Goal: Contribute content: Contribute content

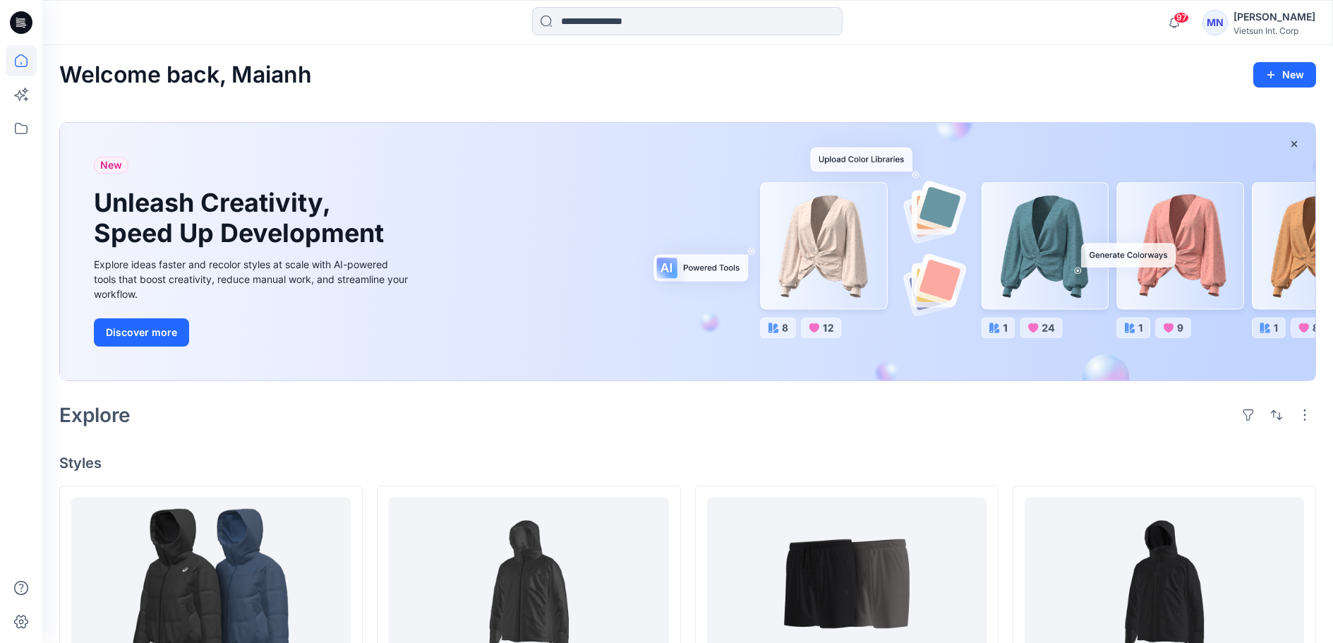
drag, startPoint x: 0, startPoint y: 120, endPoint x: 21, endPoint y: 121, distance: 21.2
click at [1, 121] on div at bounding box center [21, 321] width 42 height 643
click at [21, 121] on icon at bounding box center [21, 128] width 31 height 31
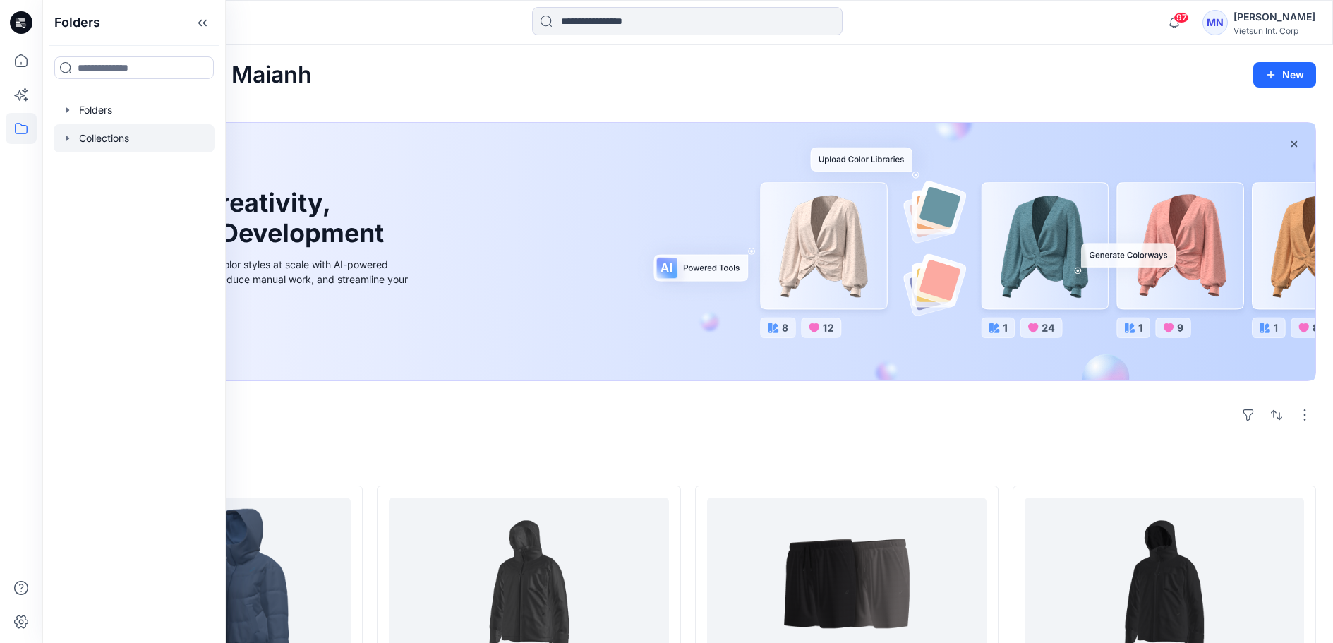
click at [130, 152] on div at bounding box center [134, 138] width 161 height 28
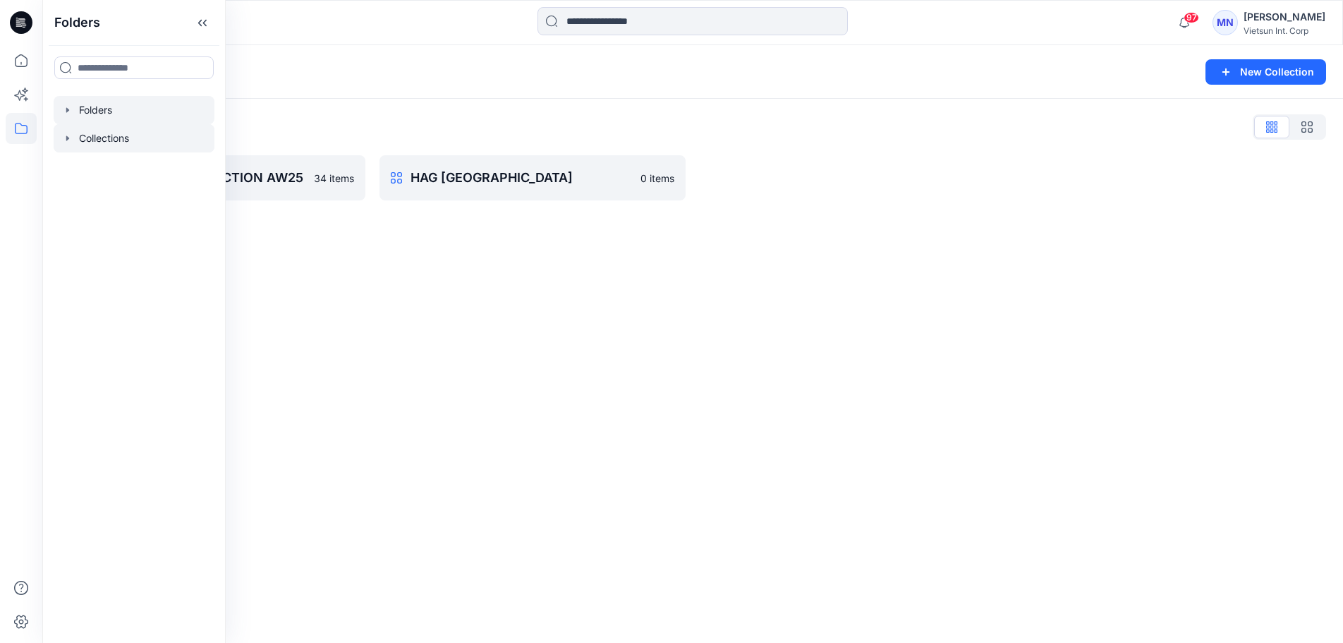
click at [144, 118] on div at bounding box center [134, 110] width 161 height 28
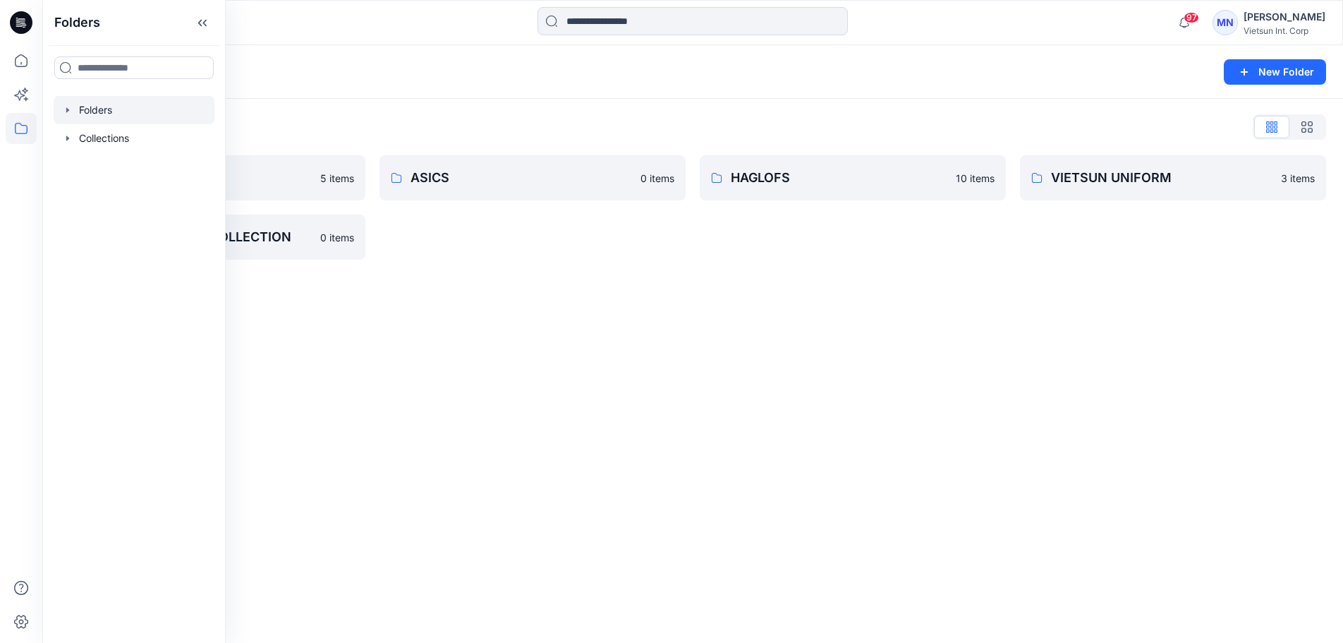
click at [513, 384] on div "Folders New Folder Folders List 3D NỘI BỘ 5 items VTSN MENSWEAR COLLECTION 0 it…" at bounding box center [692, 344] width 1301 height 598
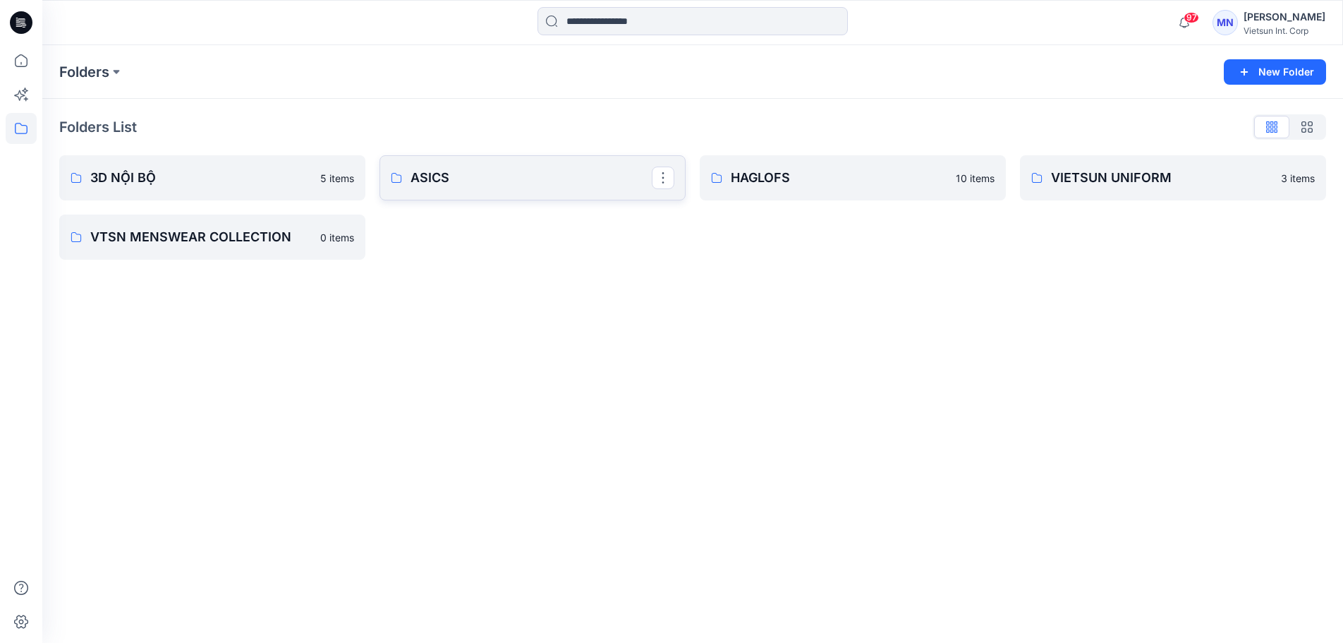
click at [462, 200] on link "ASICS" at bounding box center [533, 177] width 306 height 45
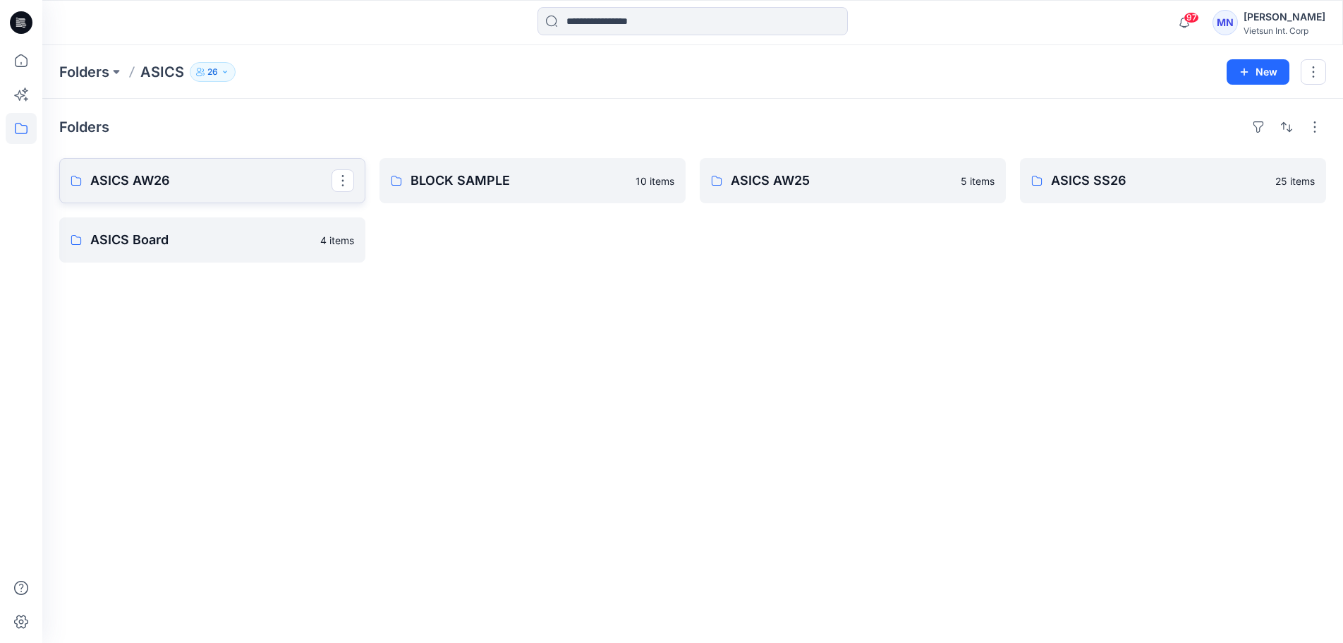
click at [185, 190] on p "ASICS AW26" at bounding box center [210, 181] width 241 height 20
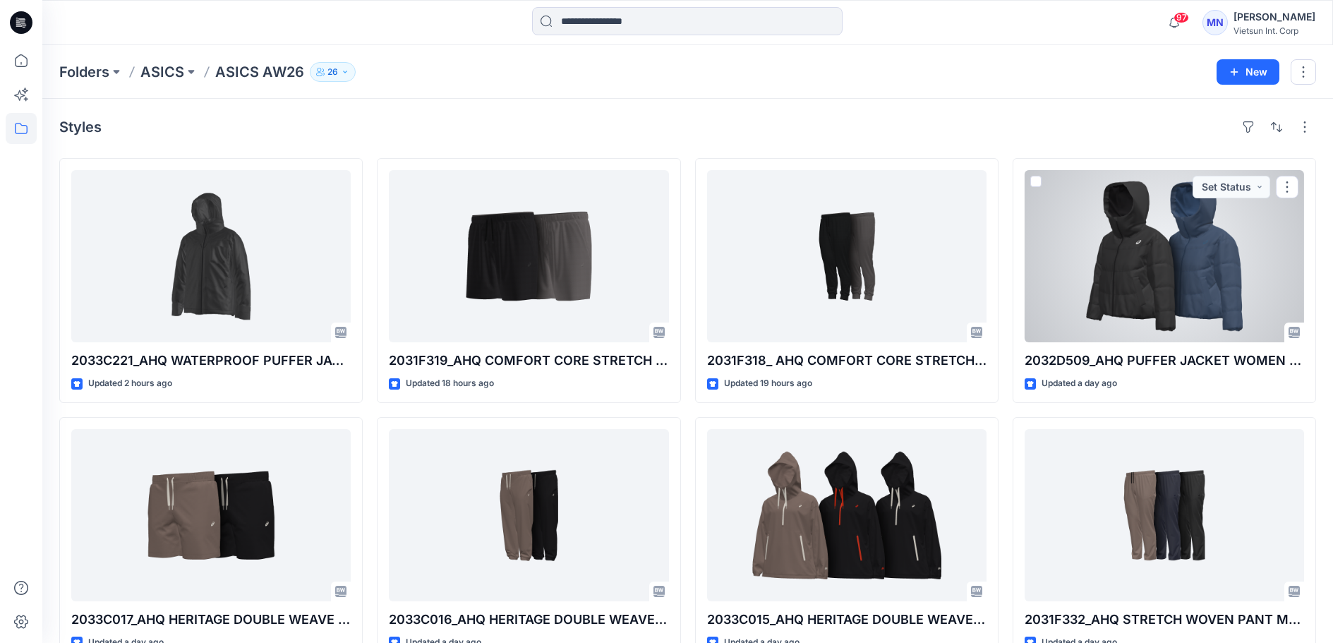
click at [1223, 296] on div at bounding box center [1163, 256] width 279 height 172
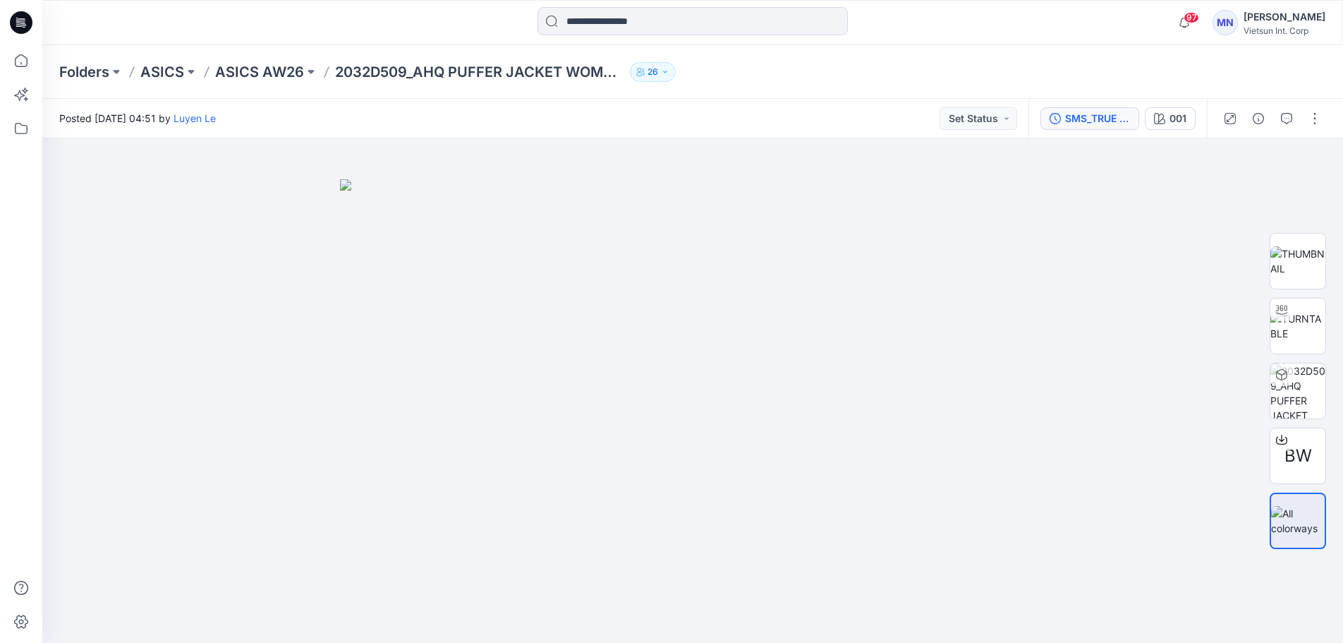
click at [1065, 121] on div "SMS_TRUE FABRIC" at bounding box center [1097, 119] width 65 height 16
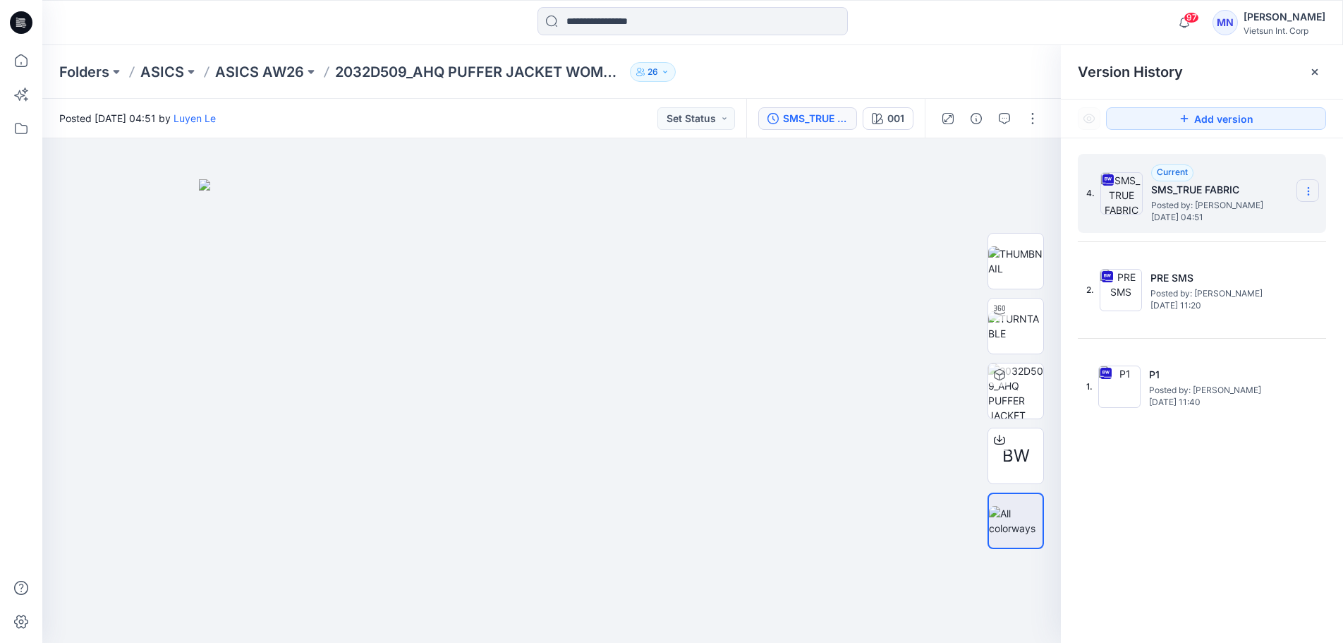
click at [1306, 190] on icon at bounding box center [1308, 191] width 11 height 11
click at [1198, 315] on span "Delete Version" at bounding box center [1211, 309] width 66 height 17
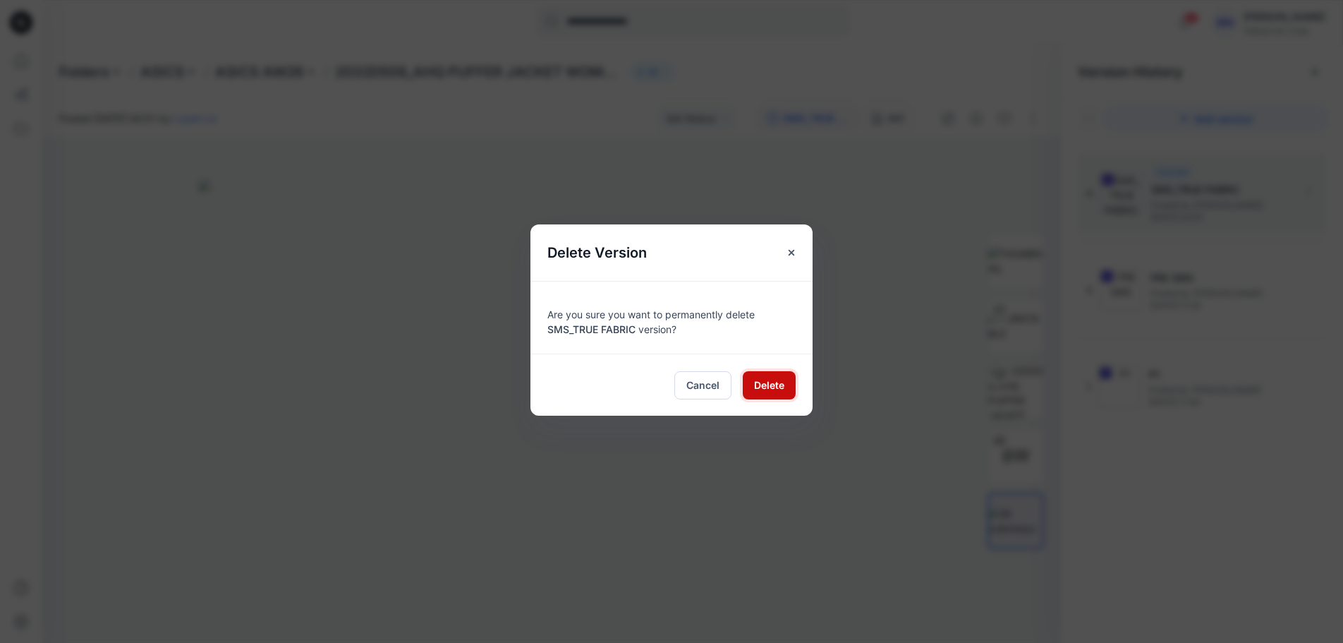
click at [775, 392] on span "Delete" at bounding box center [769, 384] width 30 height 15
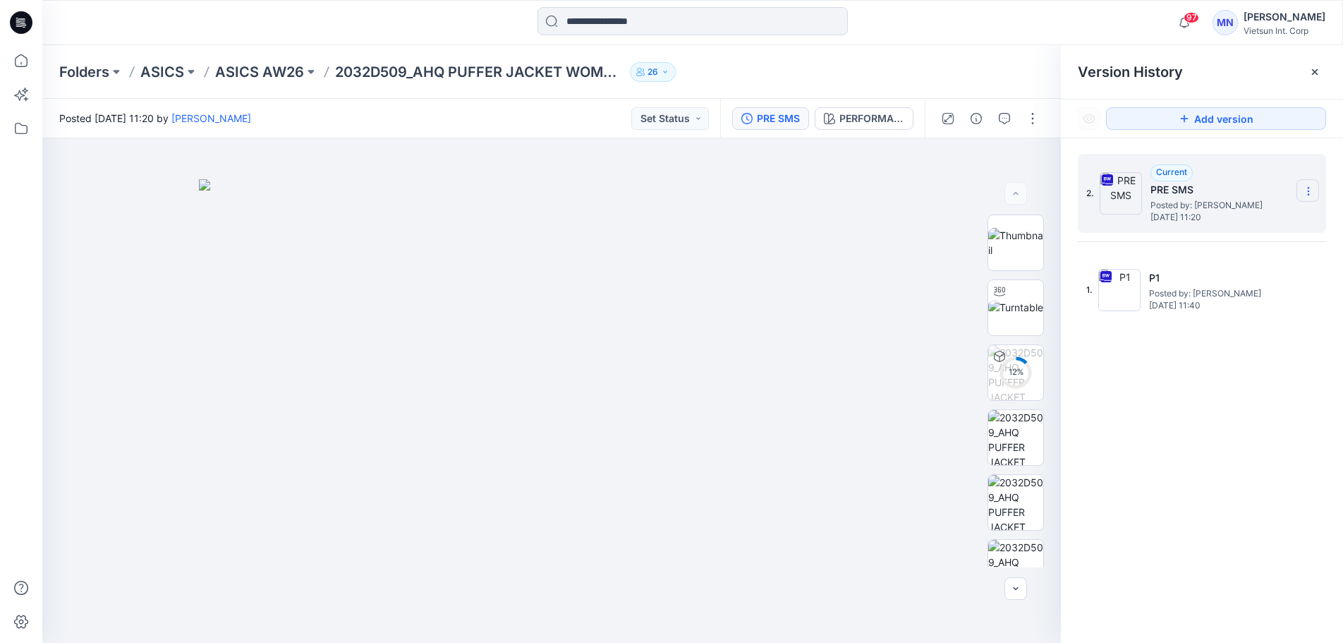
click at [1308, 194] on icon at bounding box center [1308, 191] width 11 height 11
click at [1227, 393] on div "2. Current PRE SMS Posted by: Maianh Nguyen Tuesday, July 15, 2025 11:20 1. P1 …" at bounding box center [1202, 400] width 282 height 525
click at [1313, 181] on section at bounding box center [1308, 190] width 23 height 23
click at [1254, 415] on div "2. Current PRE SMS Posted by: Maianh Nguyen Tuesday, July 15, 2025 11:20 1. P1 …" at bounding box center [1202, 400] width 282 height 525
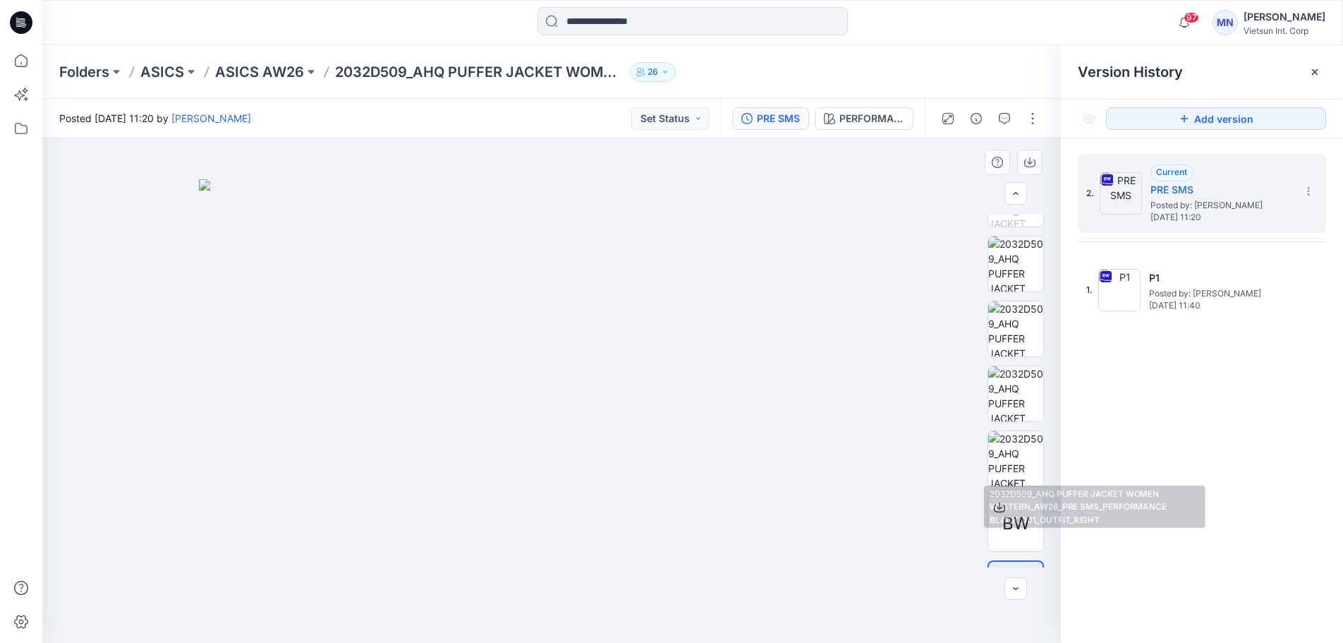
scroll to position [635, 0]
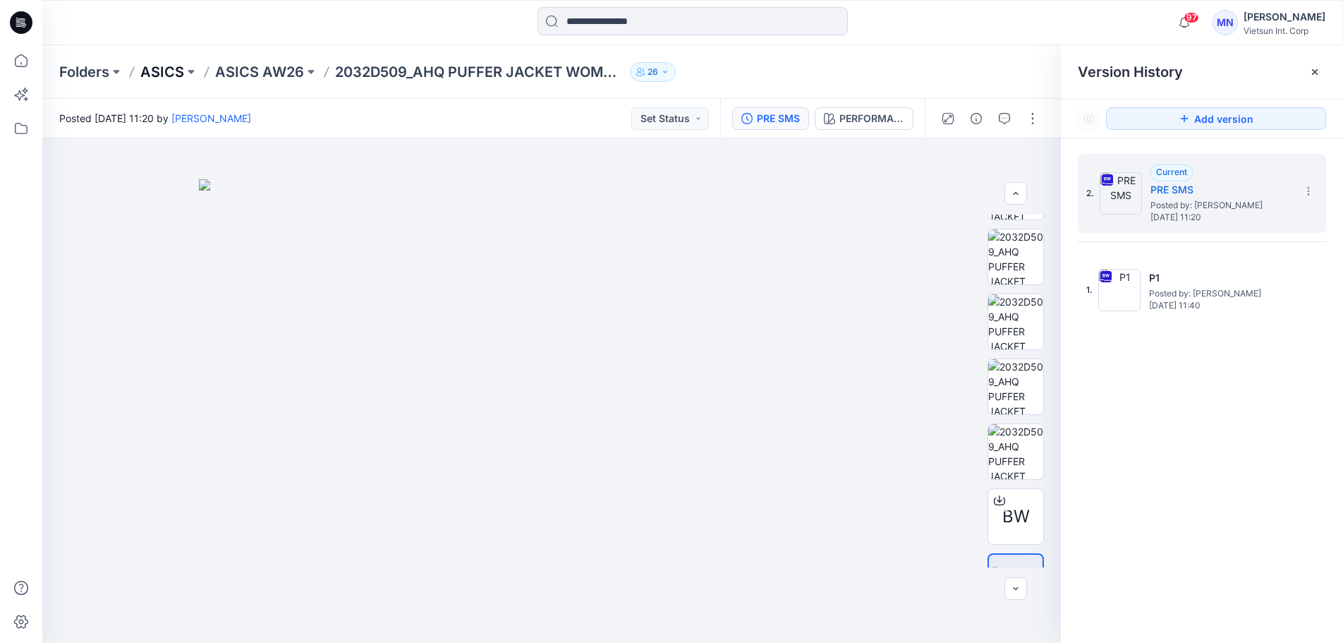
click at [176, 69] on p "ASICS" at bounding box center [162, 72] width 44 height 20
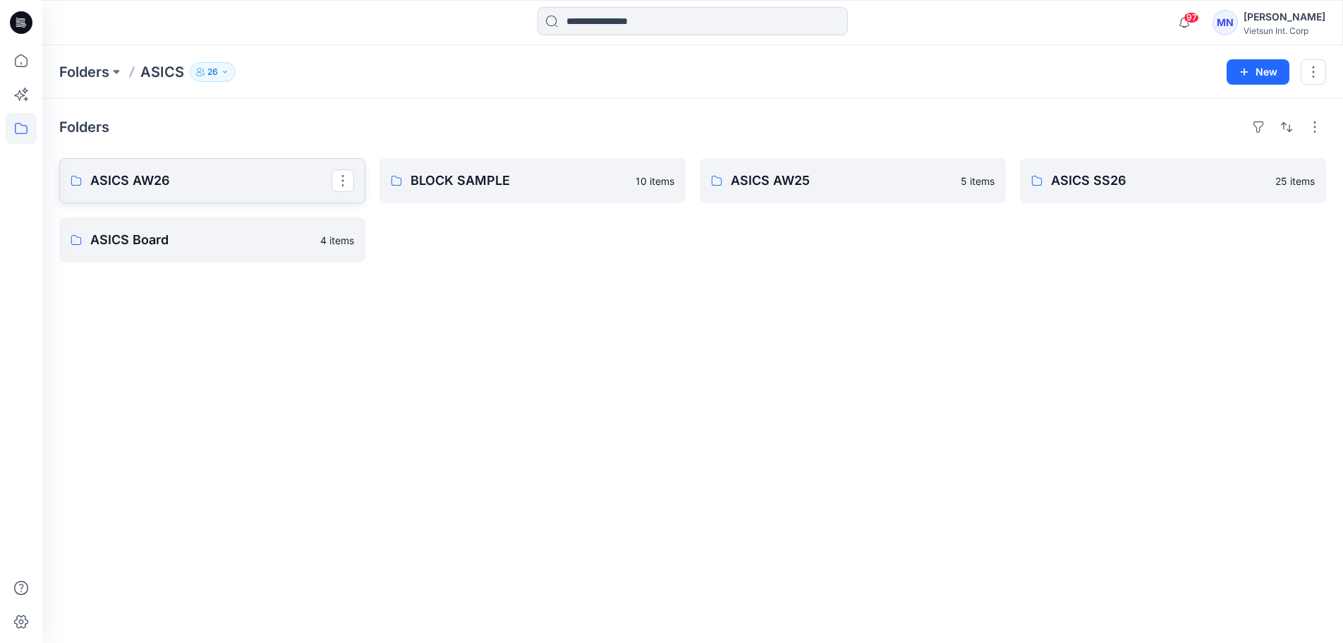
click at [244, 186] on p "ASICS AW26" at bounding box center [210, 181] width 241 height 20
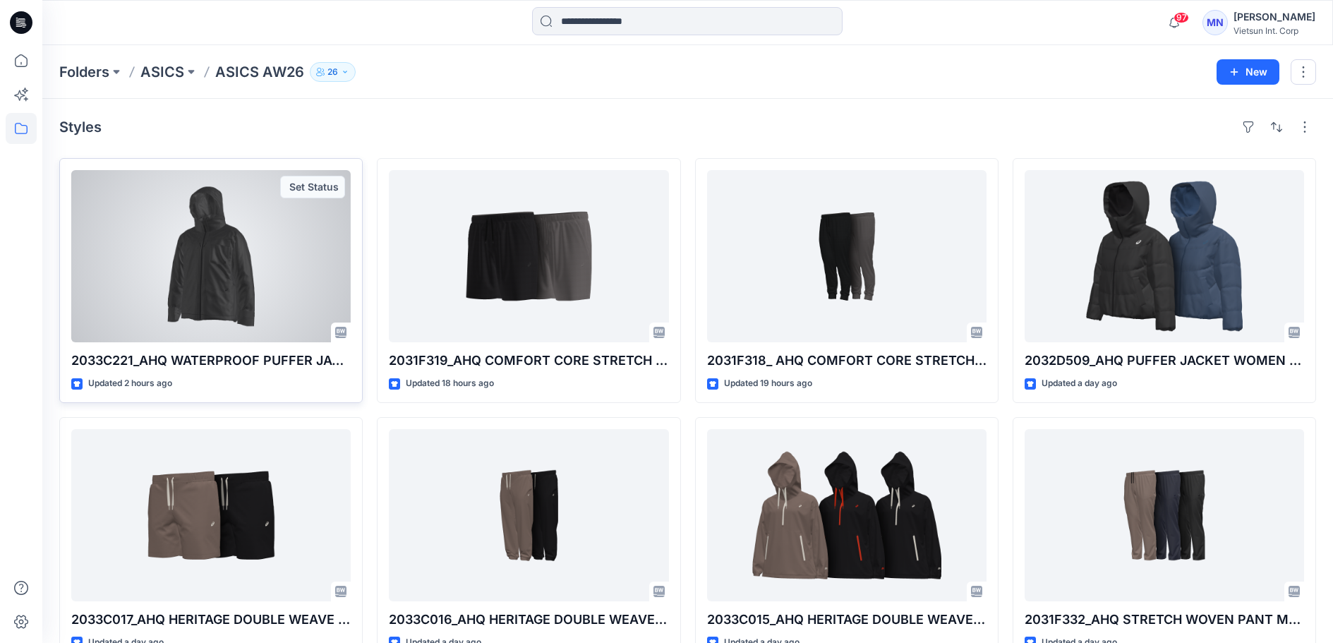
click at [197, 300] on div at bounding box center [210, 256] width 279 height 172
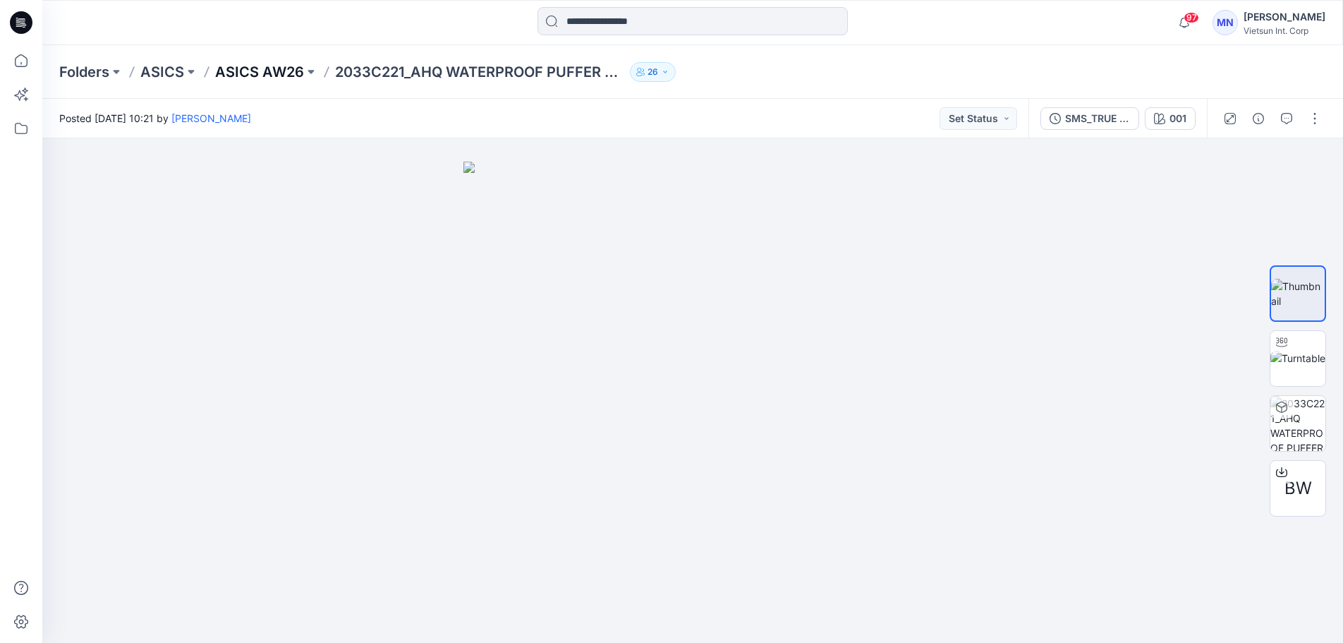
click at [276, 69] on p "ASICS AW26" at bounding box center [259, 72] width 89 height 20
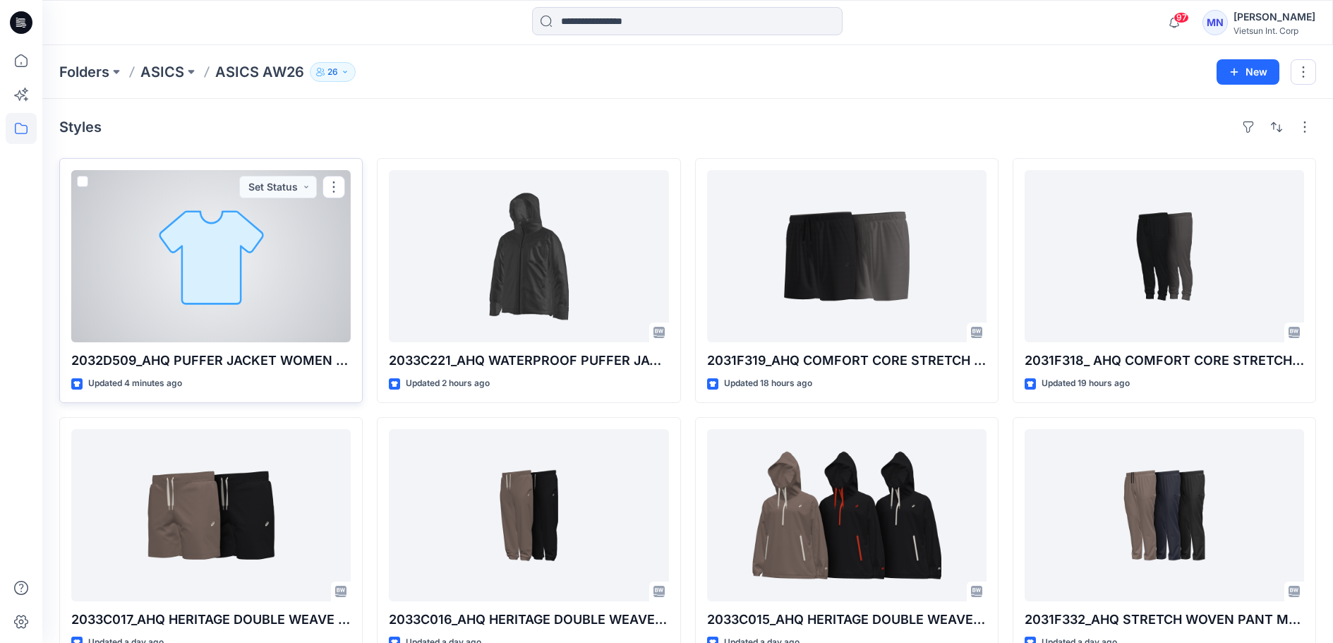
click at [249, 296] on div at bounding box center [210, 256] width 279 height 172
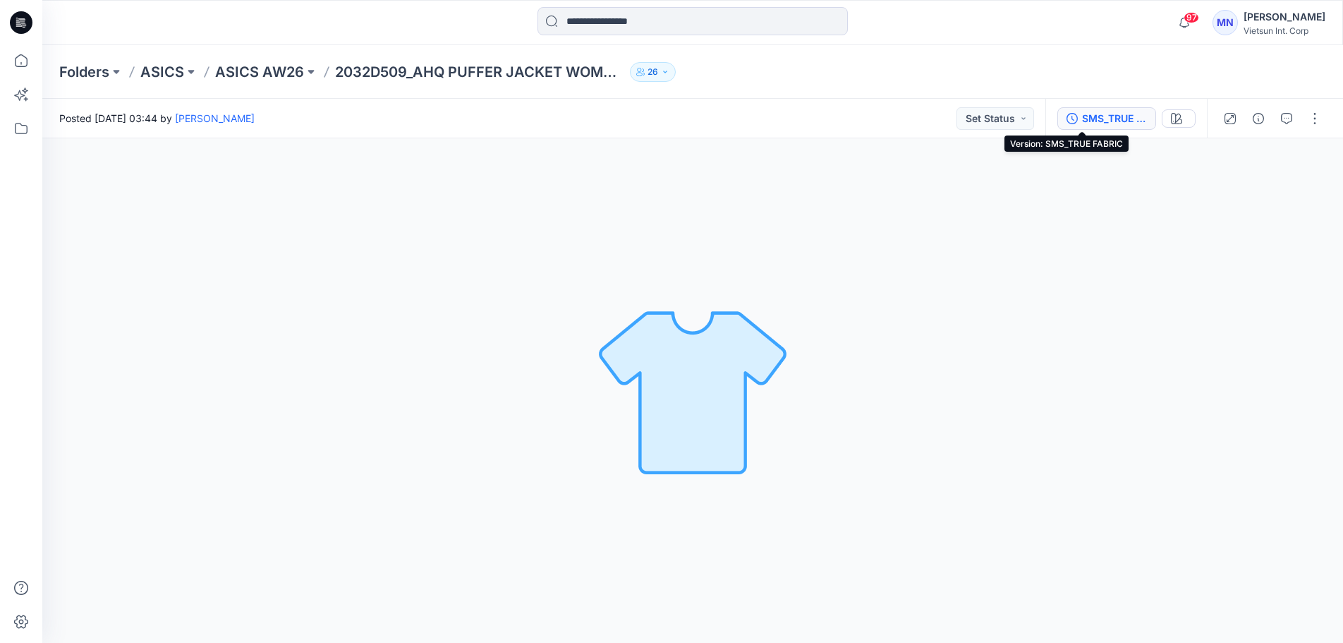
click at [1092, 116] on div "SMS_TRUE FABRIC" at bounding box center [1114, 119] width 65 height 16
click at [289, 72] on p "ASICS AW26" at bounding box center [259, 72] width 89 height 20
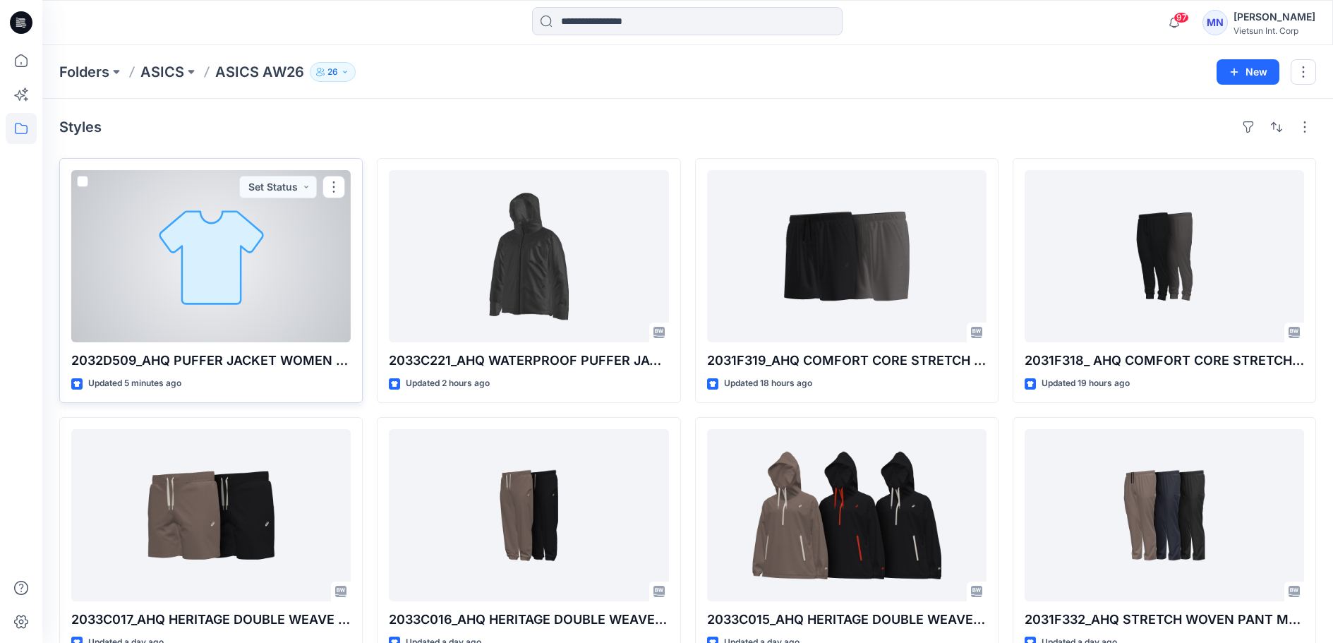
click at [284, 305] on div at bounding box center [210, 256] width 279 height 172
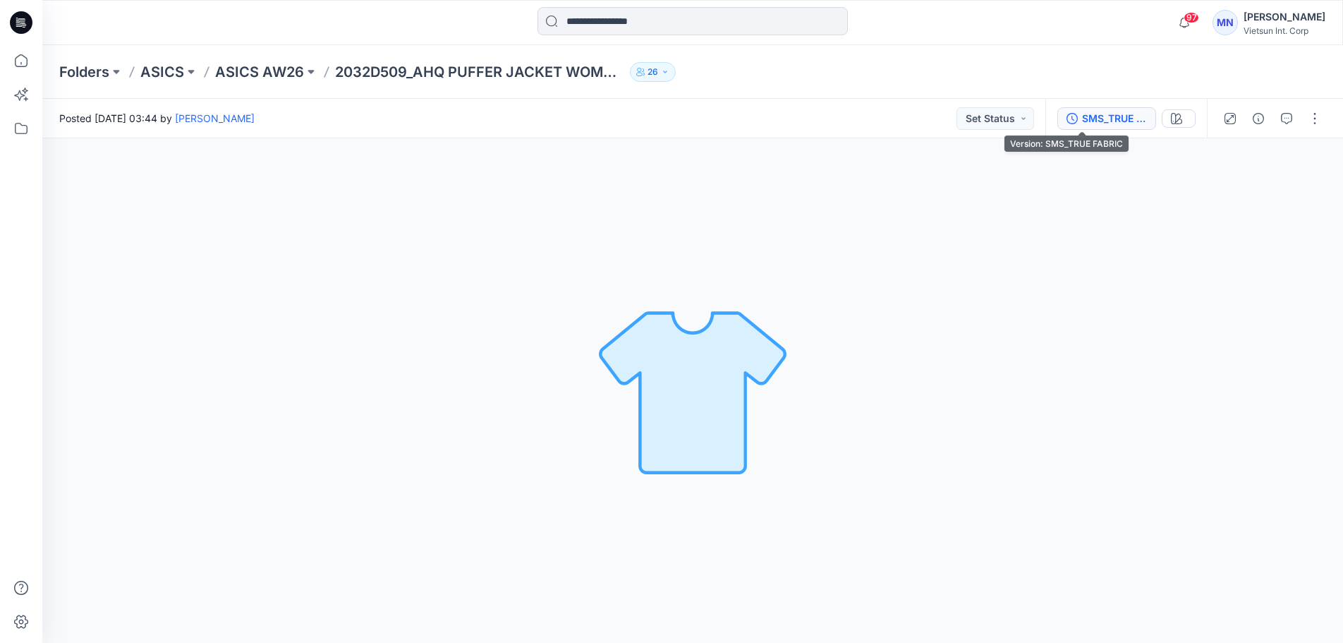
click at [1074, 109] on button "SMS_TRUE FABRIC" at bounding box center [1106, 118] width 99 height 23
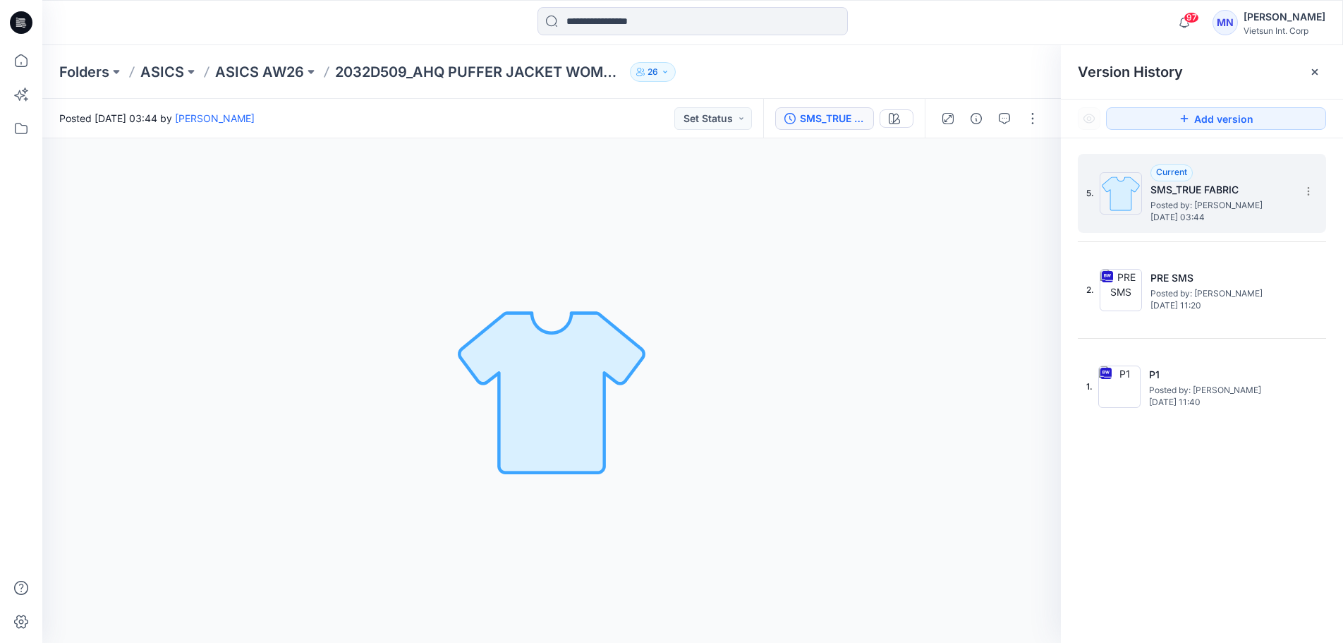
click at [1230, 212] on span "Thursday, September 11, 2025 03:44" at bounding box center [1221, 217] width 141 height 10
click at [1306, 186] on icon at bounding box center [1308, 191] width 11 height 11
click at [1074, 240] on div "5. Current SMS_TRUE FABRIC Posted by: Maianh Nguyen Thursday, September 11, 202…" at bounding box center [1202, 400] width 282 height 525
click at [172, 74] on p "ASICS" at bounding box center [162, 72] width 44 height 20
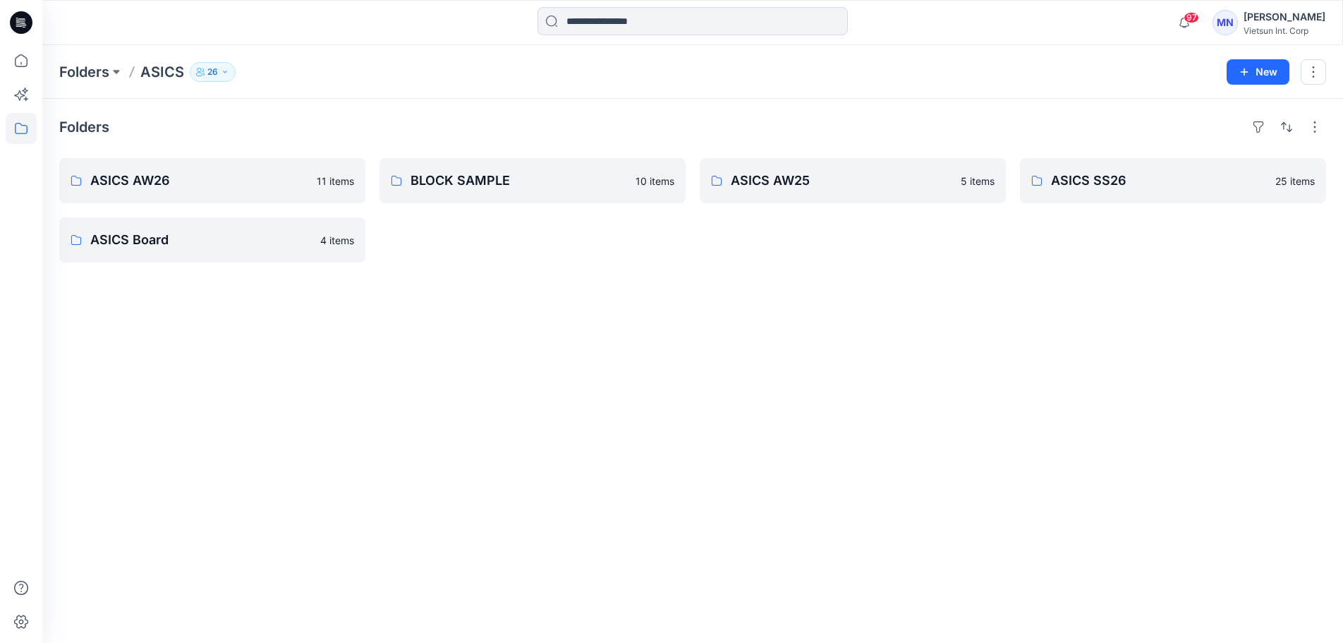
drag, startPoint x: 1232, startPoint y: 23, endPoint x: 1078, endPoint y: 66, distance: 159.7
click at [1232, 23] on div "MN" at bounding box center [1225, 22] width 25 height 25
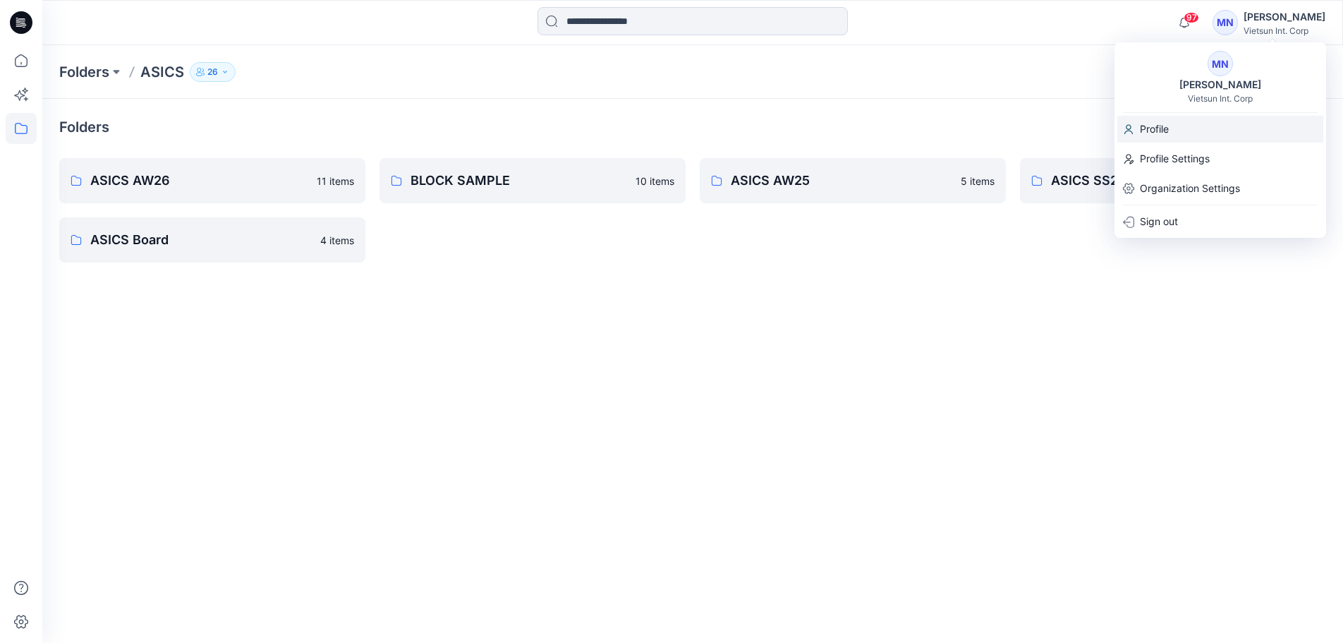
click at [1227, 125] on div "Profile" at bounding box center [1220, 129] width 206 height 27
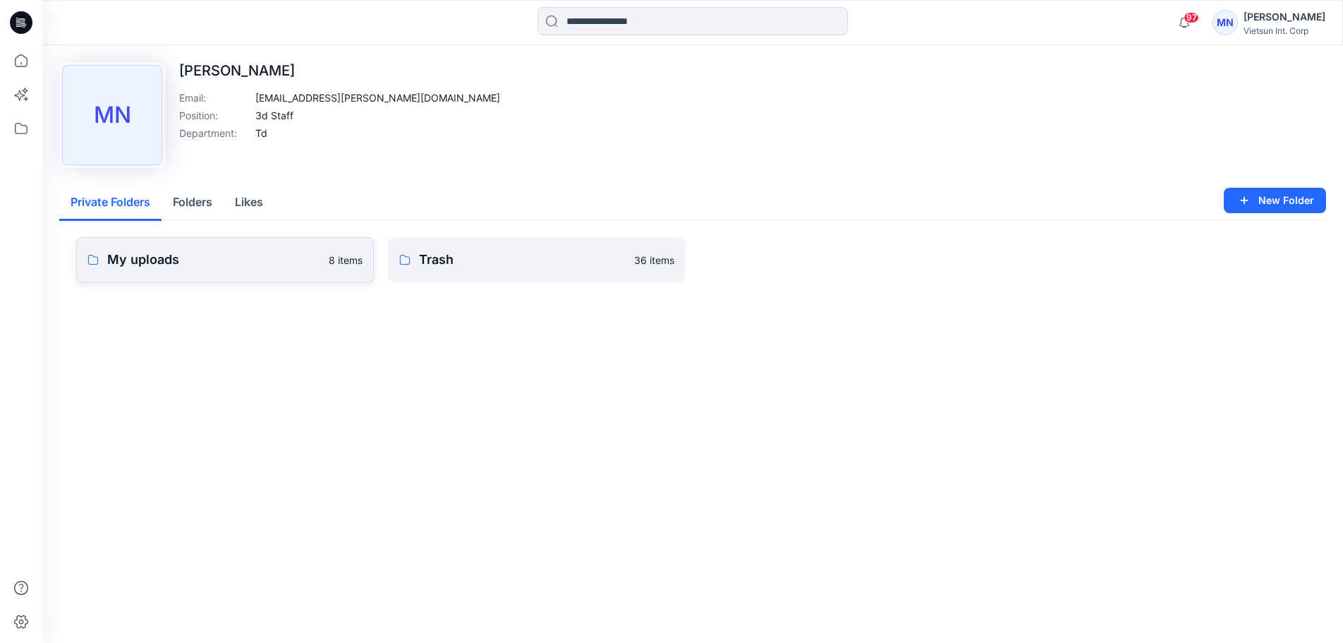
click at [174, 269] on p "My uploads" at bounding box center [213, 260] width 213 height 20
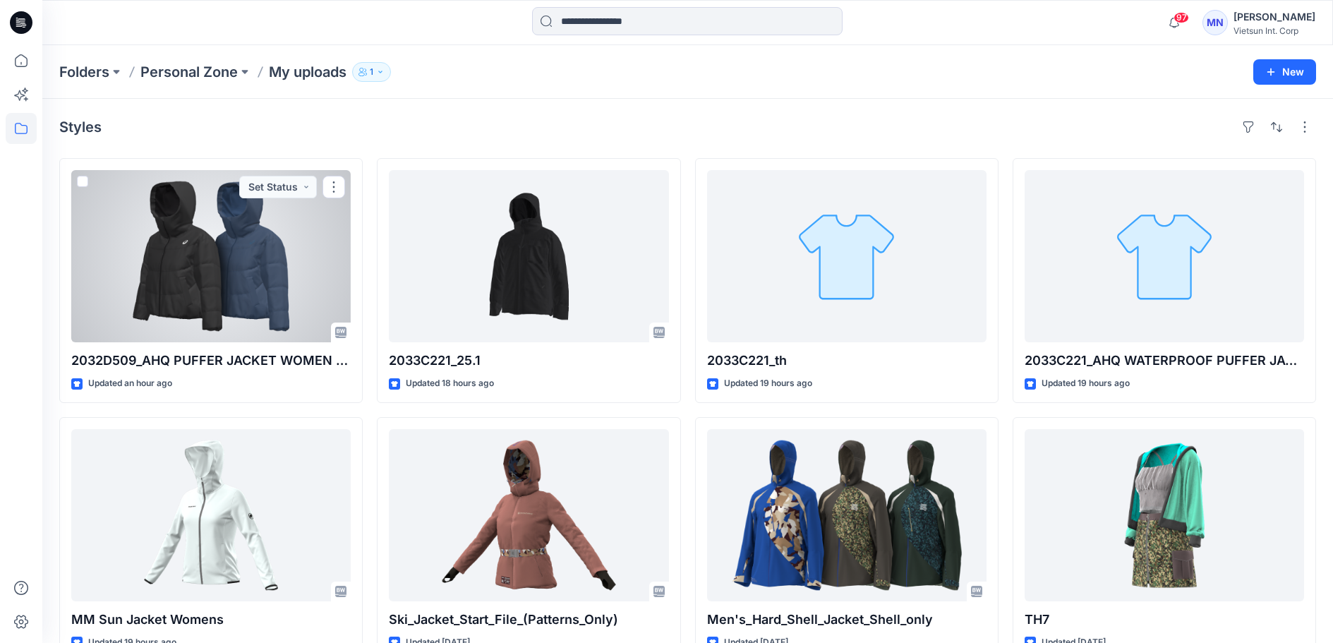
click at [248, 288] on div at bounding box center [210, 256] width 279 height 172
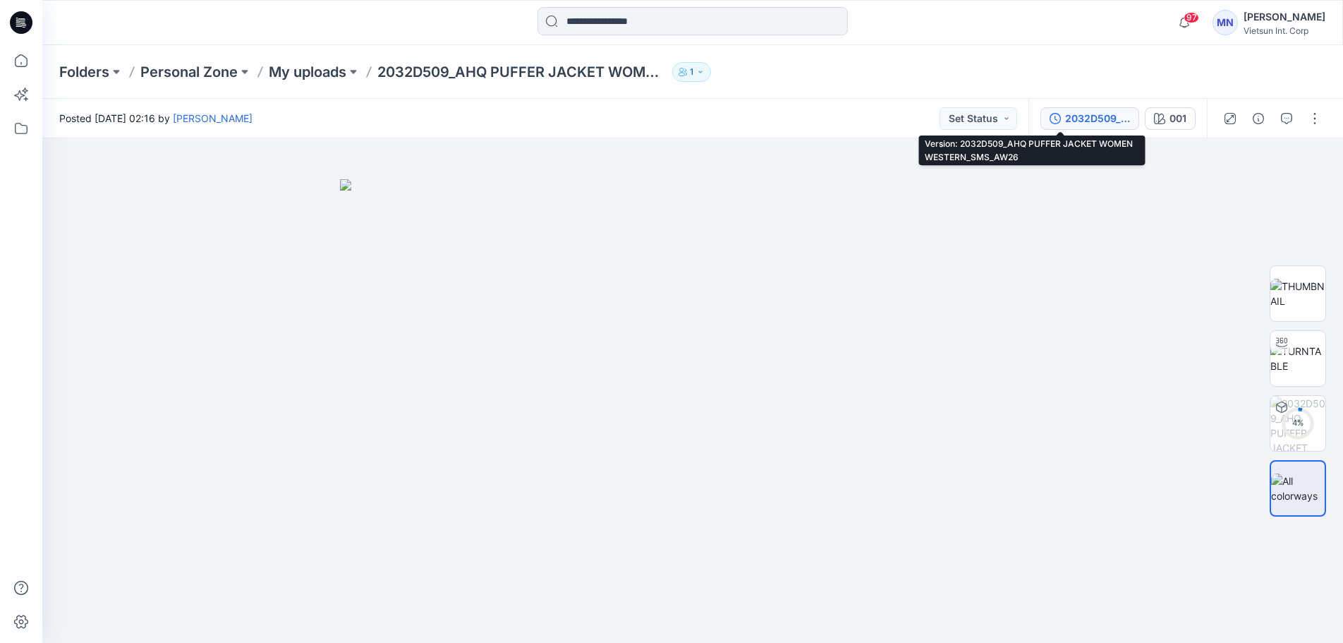
click at [1060, 128] on button "2032D509_AHQ PUFFER JACKET WOMEN WESTERN_SMS_AW26" at bounding box center [1090, 118] width 99 height 23
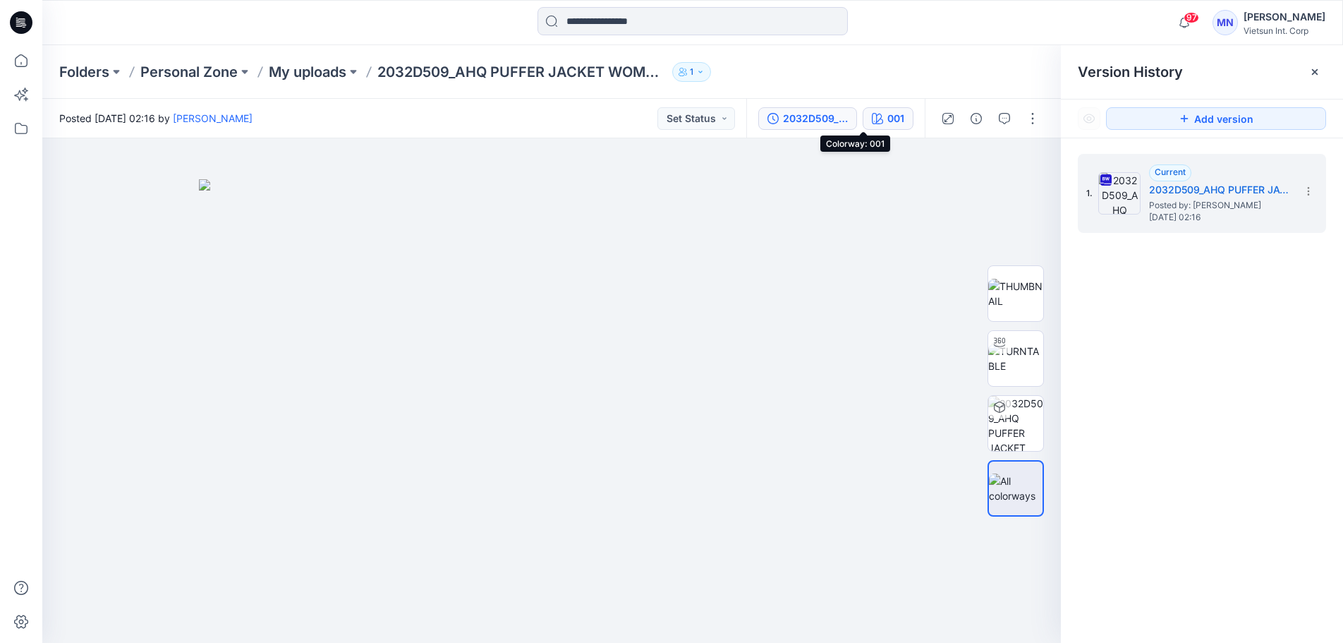
click at [872, 121] on icon "button" at bounding box center [877, 118] width 11 height 11
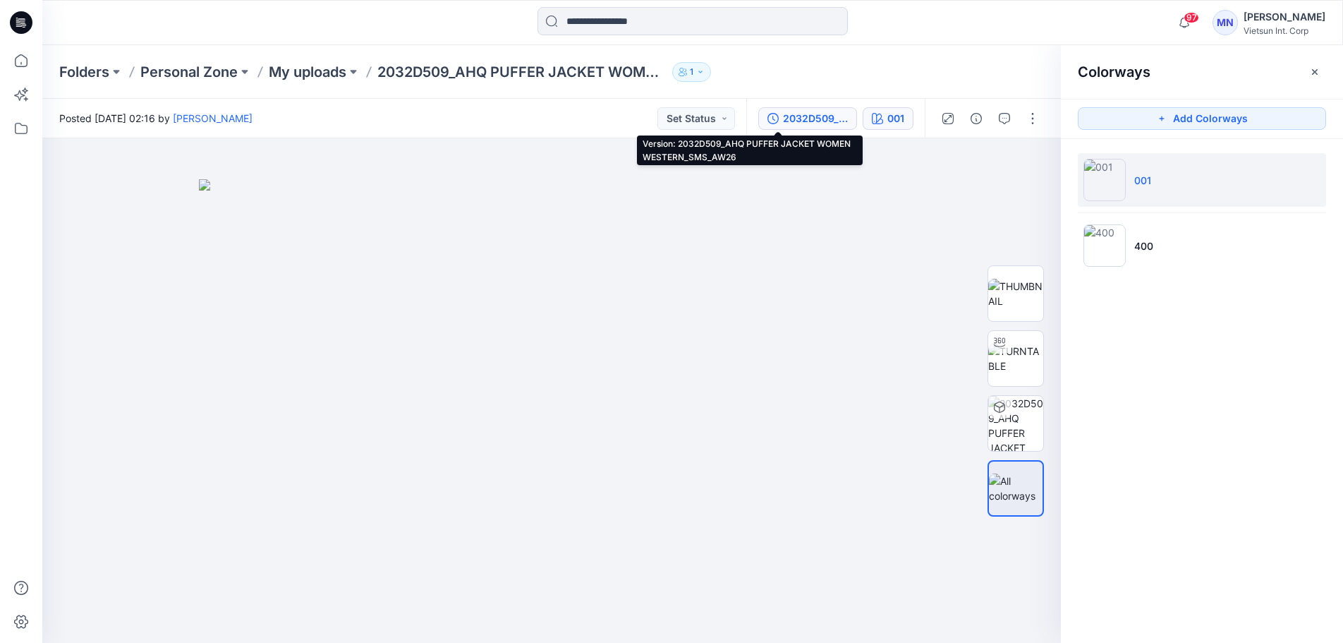
click at [783, 118] on div "2032D509_AHQ PUFFER JACKET WOMEN WESTERN_SMS_AW26" at bounding box center [815, 119] width 65 height 16
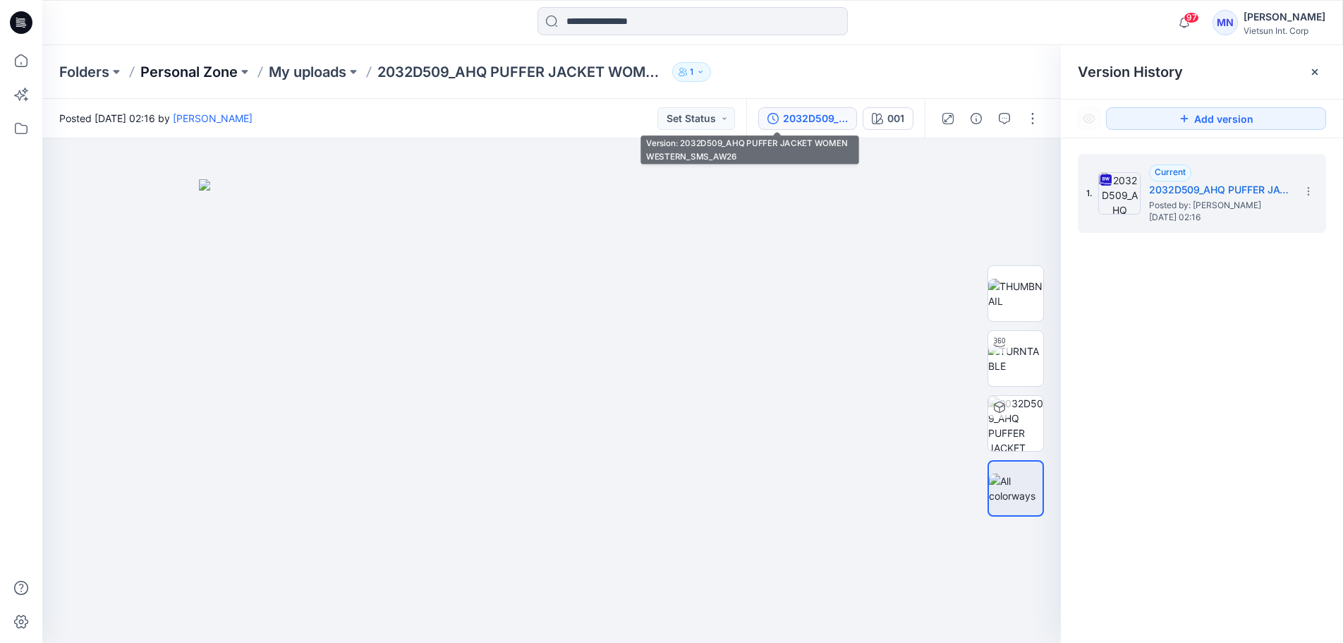
click at [222, 76] on p "Personal Zone" at bounding box center [188, 72] width 97 height 20
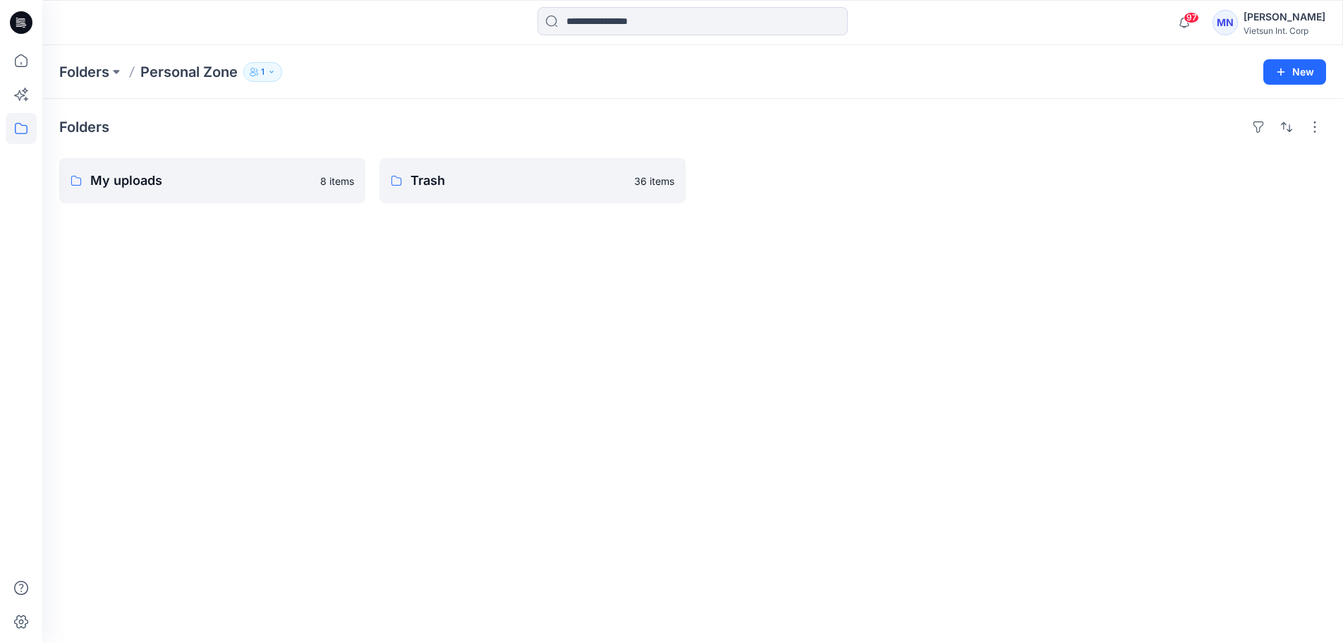
click at [1283, 28] on div "Vietsun Int. Corp" at bounding box center [1285, 30] width 82 height 11
click at [38, 138] on div at bounding box center [21, 321] width 42 height 643
click at [30, 134] on icon at bounding box center [21, 128] width 31 height 31
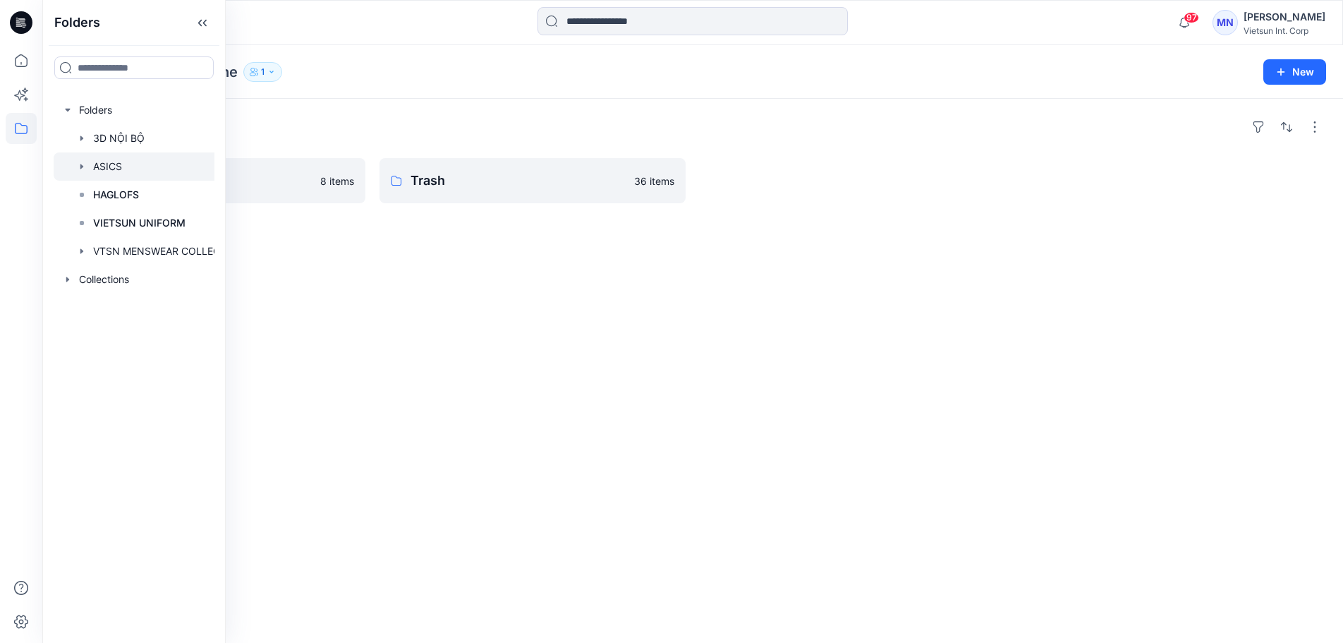
click at [150, 181] on div at bounding box center [153, 166] width 198 height 28
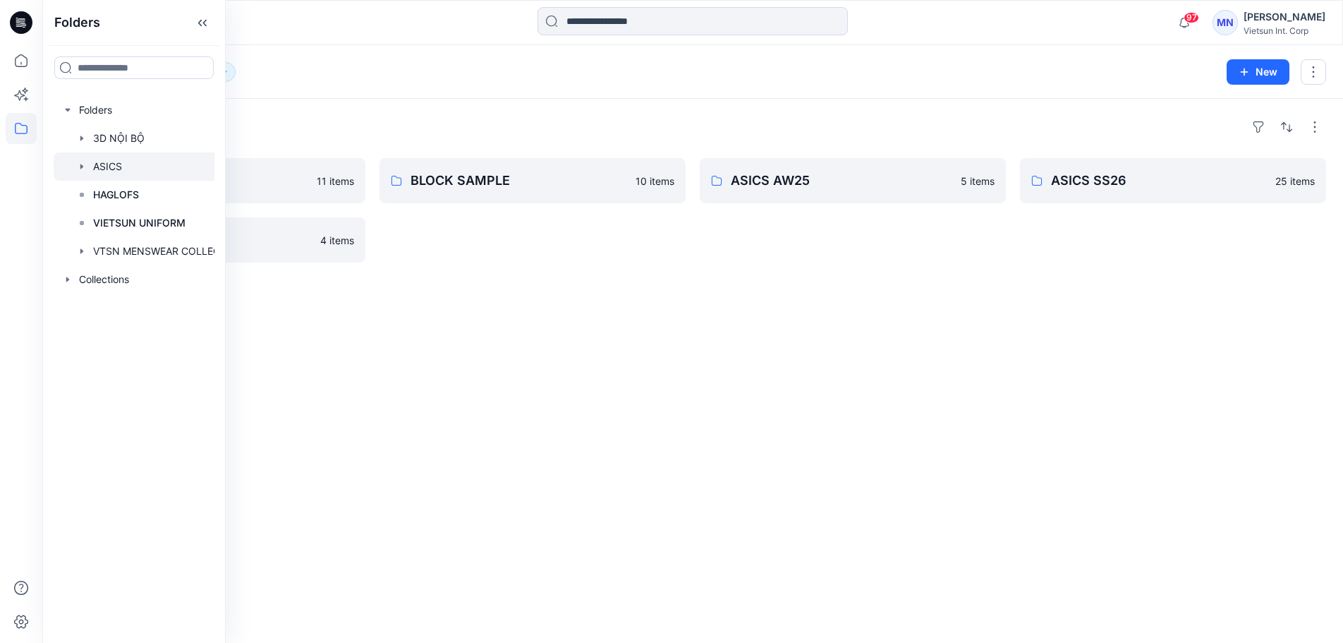
click at [537, 295] on div "Folders ASICS AW26 11 items ASICS Board 4 items BLOCK SAMPLE 10 items ASICS AW2…" at bounding box center [692, 371] width 1301 height 544
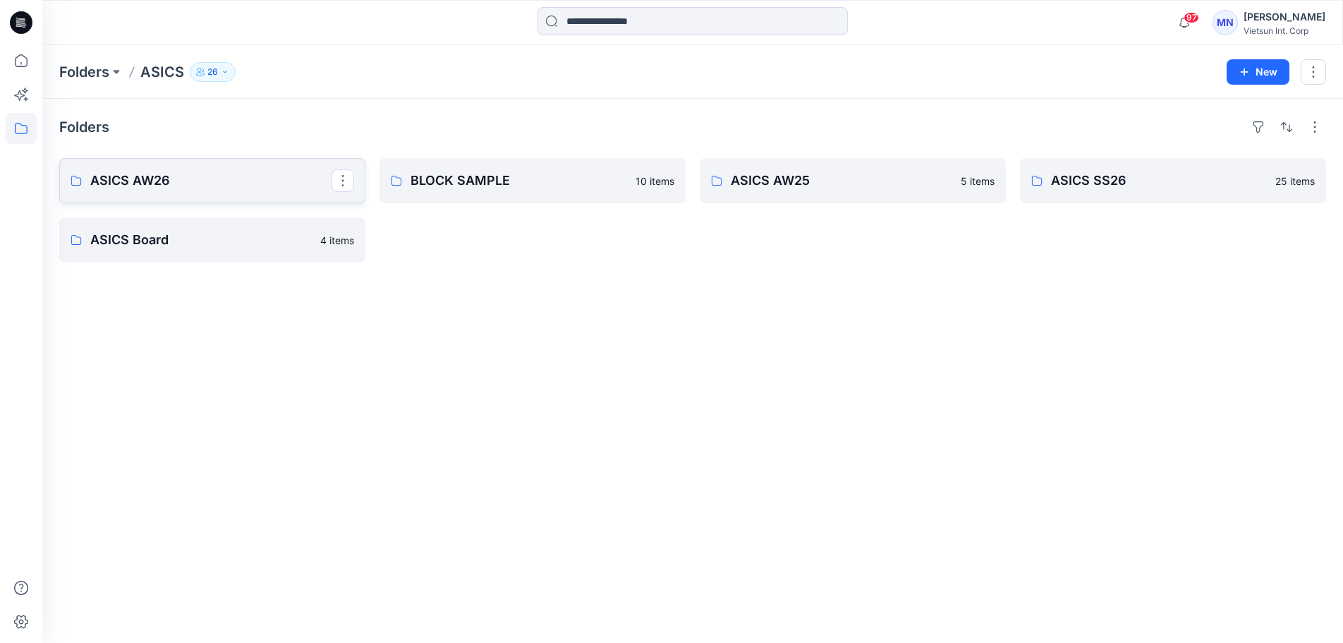
click at [214, 184] on p "ASICS AW26" at bounding box center [210, 181] width 241 height 20
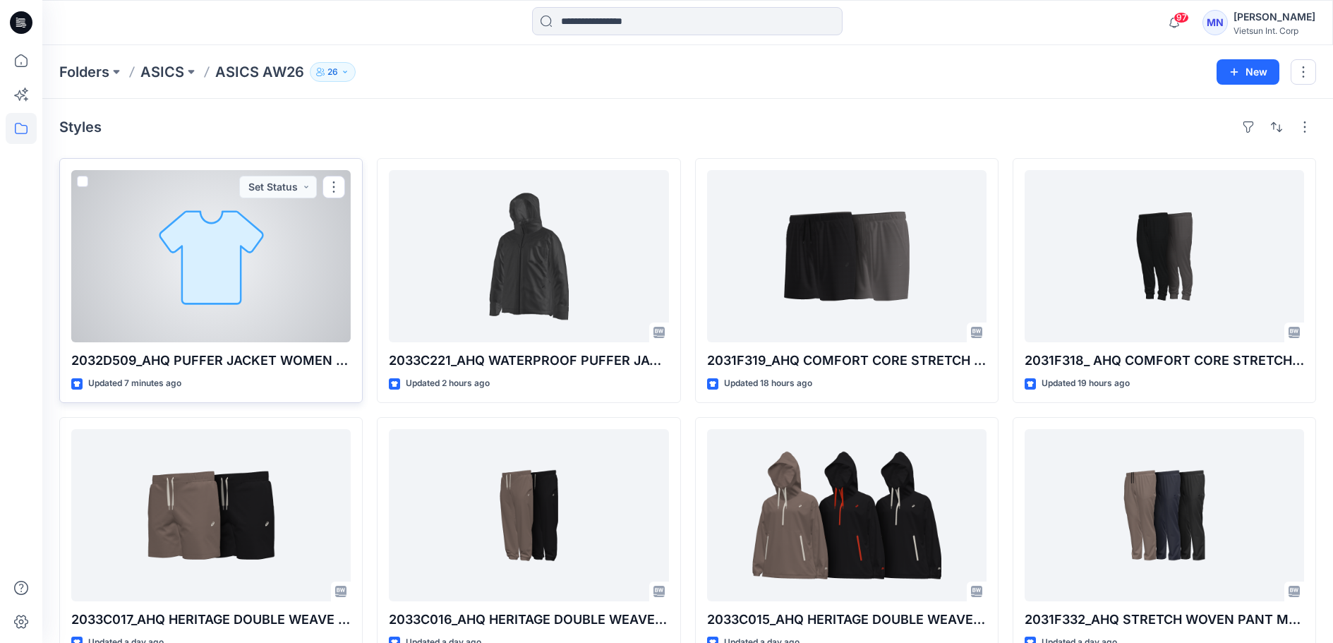
click at [260, 298] on div at bounding box center [210, 256] width 279 height 172
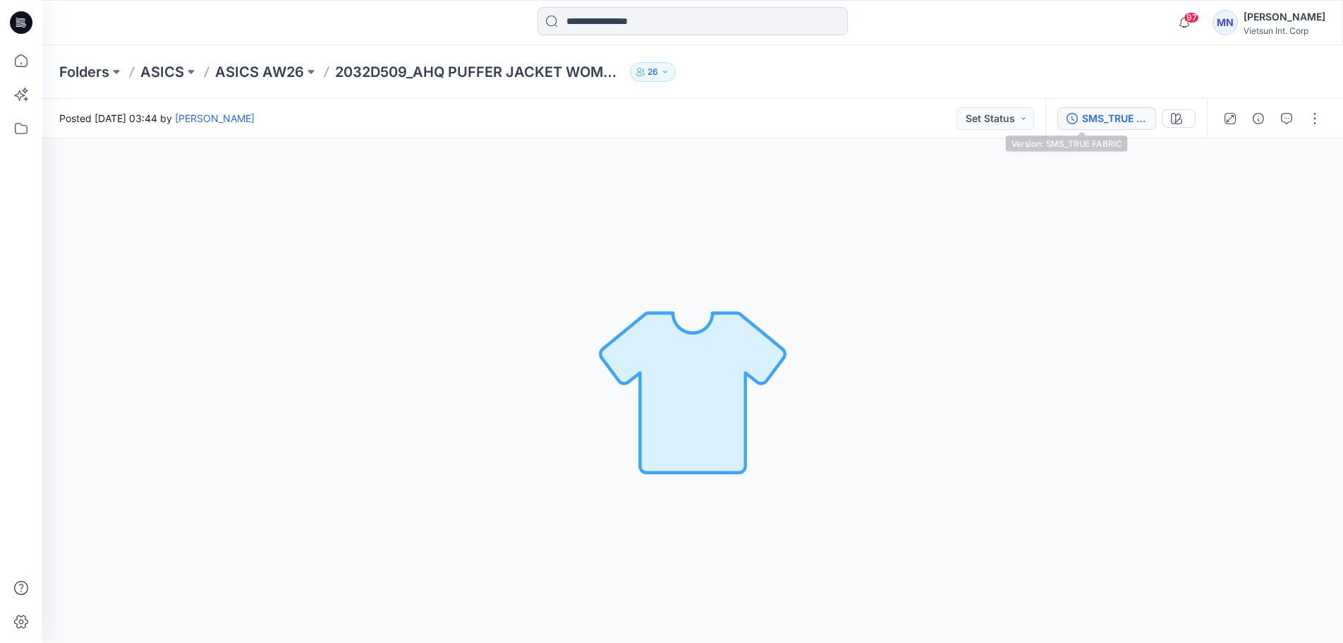
click at [1082, 128] on button "SMS_TRUE FABRIC" at bounding box center [1106, 118] width 99 height 23
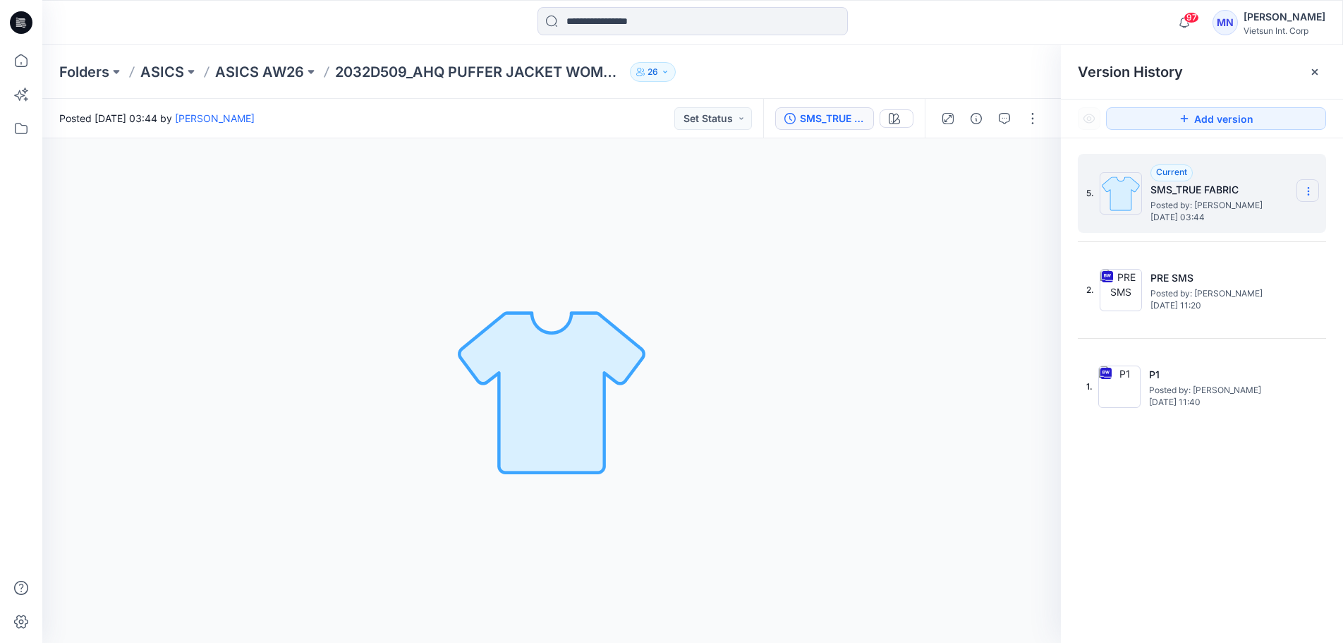
click at [1315, 191] on section at bounding box center [1308, 190] width 23 height 23
click at [1265, 492] on div "5. Current SMS_TRUE FABRIC Posted by: Maianh Nguyen Thursday, September 11, 202…" at bounding box center [1202, 400] width 282 height 525
click at [1307, 190] on icon at bounding box center [1308, 191] width 11 height 11
click at [1189, 495] on div "5. Current SMS_TRUE FABRIC Posted by: Maianh Nguyen Thursday, September 11, 202…" at bounding box center [1202, 400] width 282 height 525
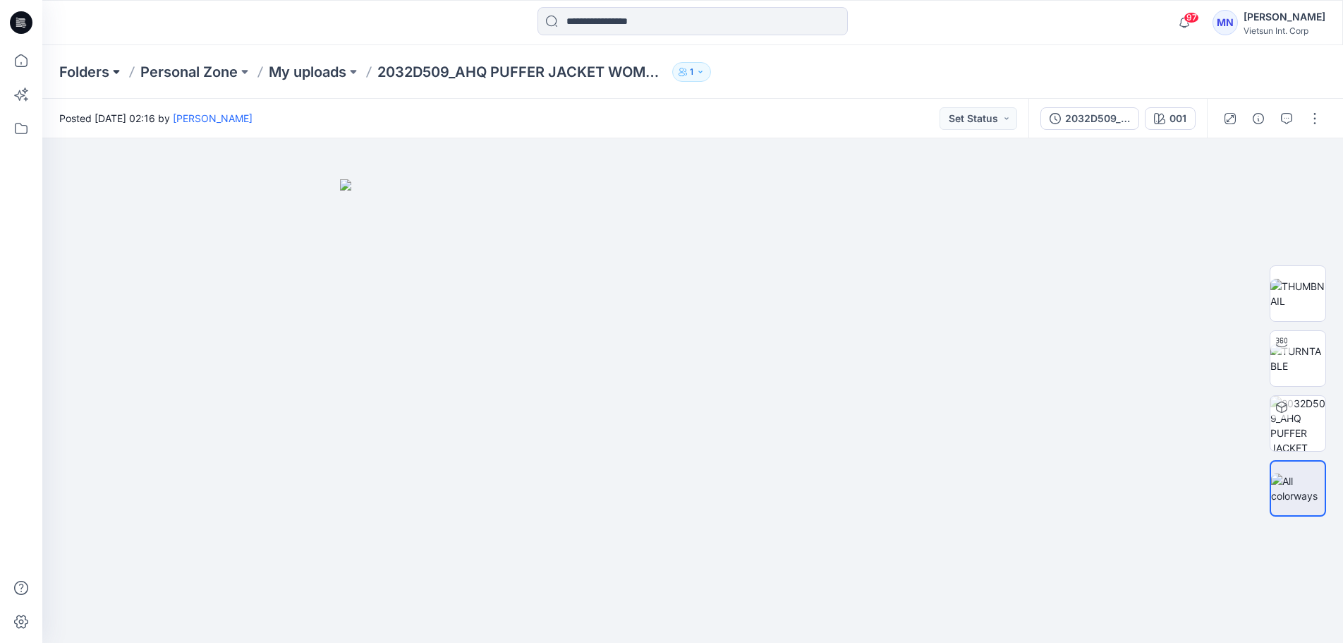
click at [113, 75] on button at bounding box center [116, 72] width 14 height 20
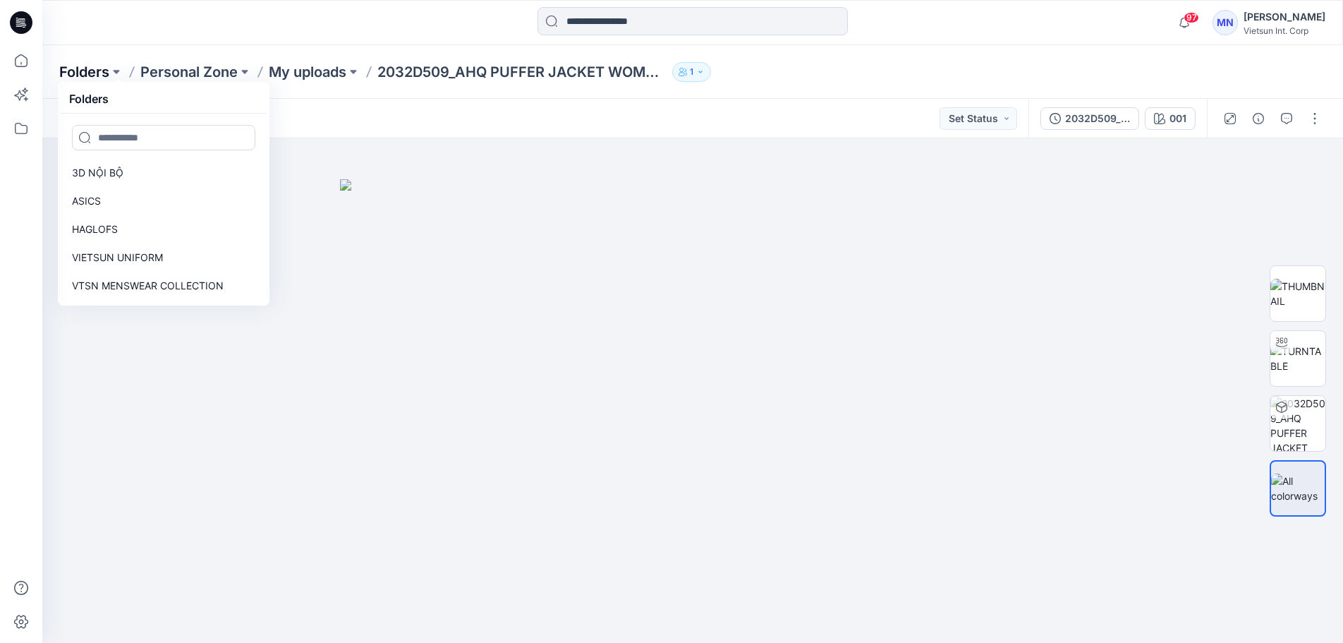
click at [100, 76] on p "Folders" at bounding box center [84, 72] width 50 height 20
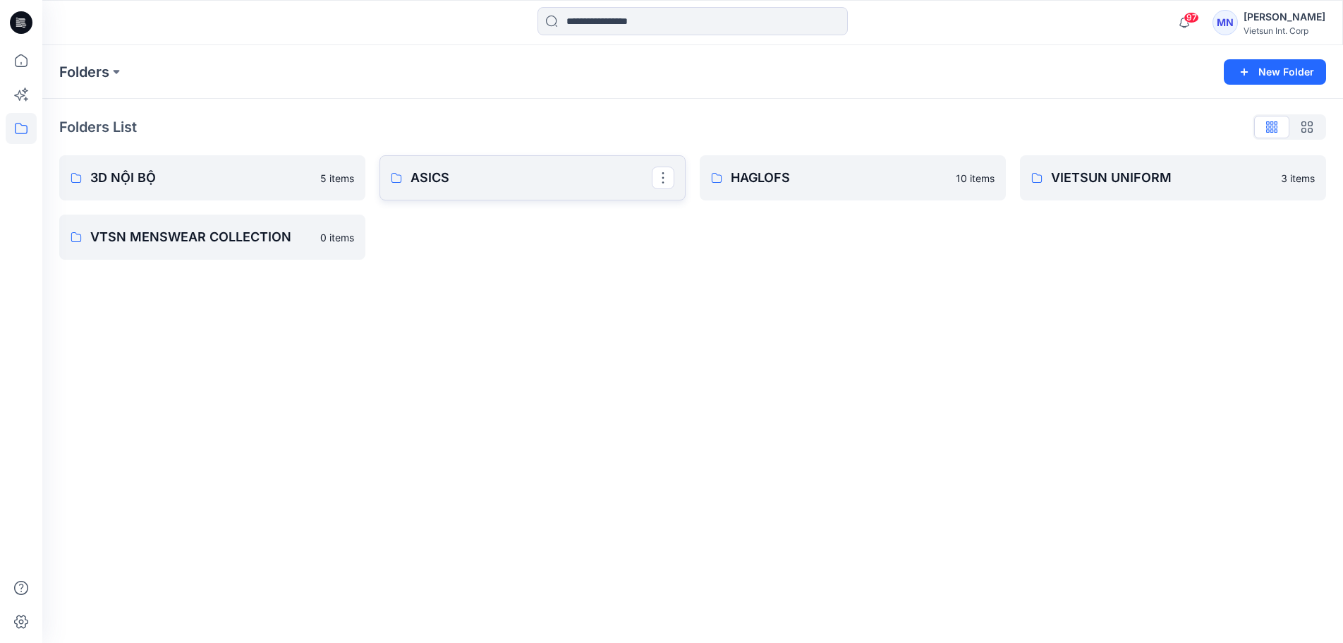
click at [475, 185] on p "ASICS" at bounding box center [531, 178] width 241 height 20
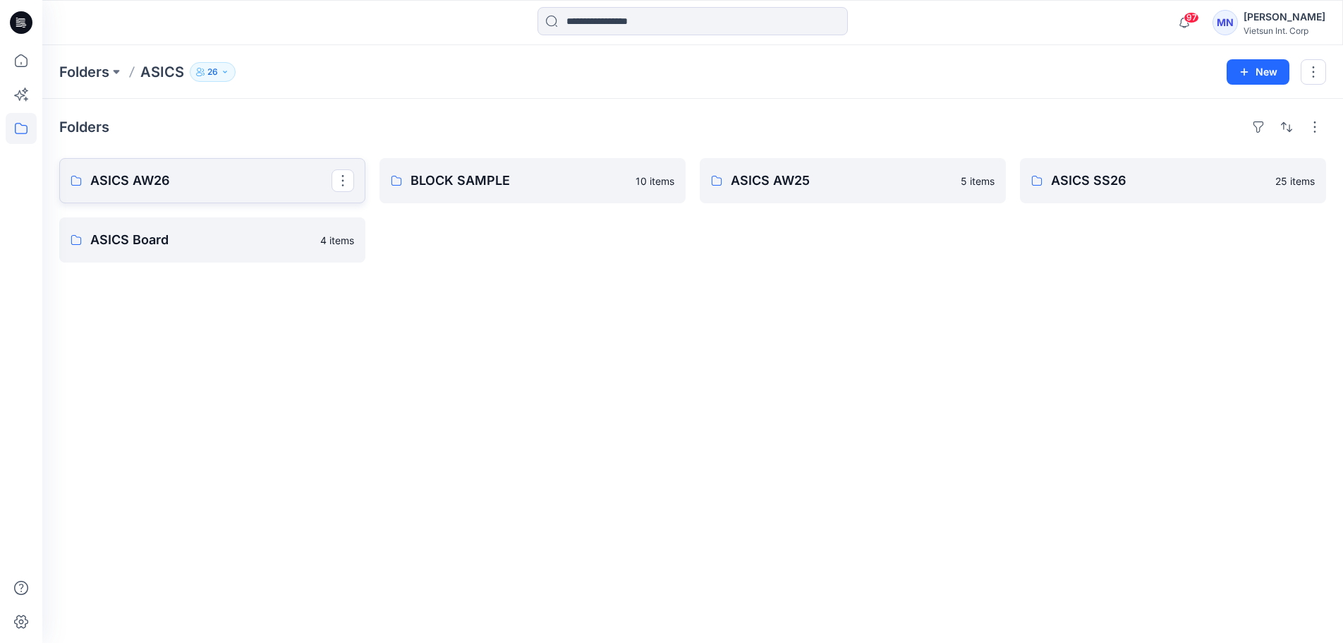
click at [208, 190] on p "ASICS AW26" at bounding box center [210, 181] width 241 height 20
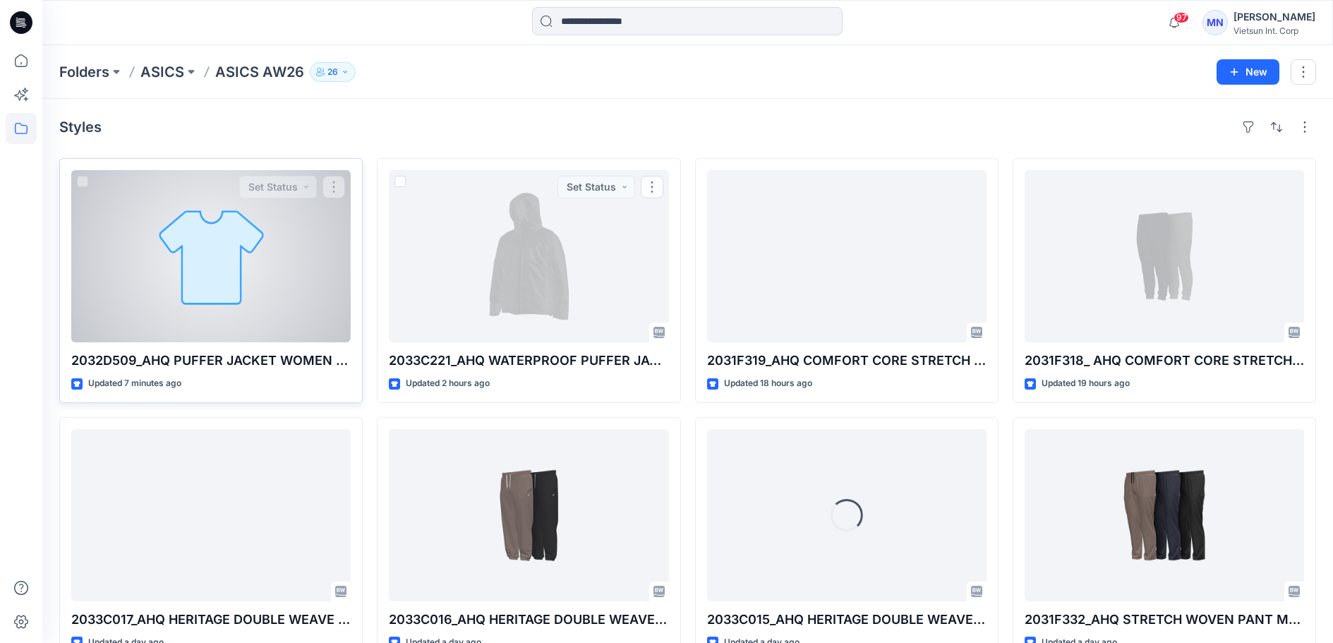
click at [276, 262] on div at bounding box center [210, 256] width 279 height 172
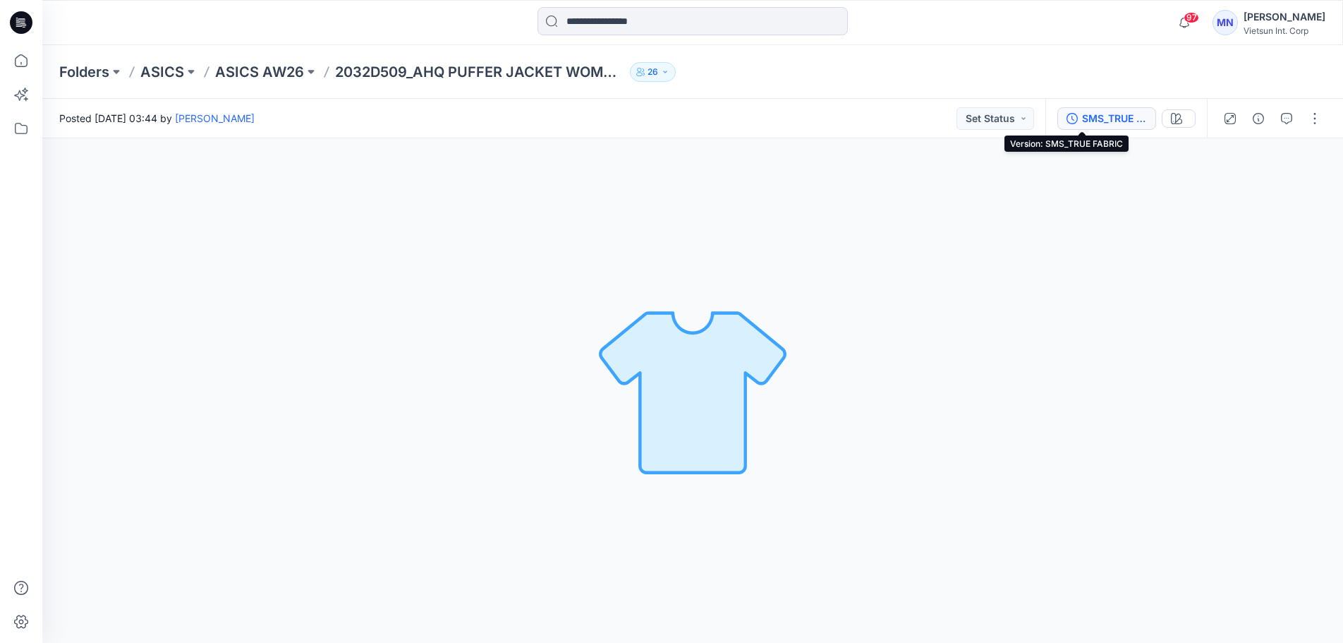
click at [1082, 124] on div "SMS_TRUE FABRIC" at bounding box center [1114, 119] width 65 height 16
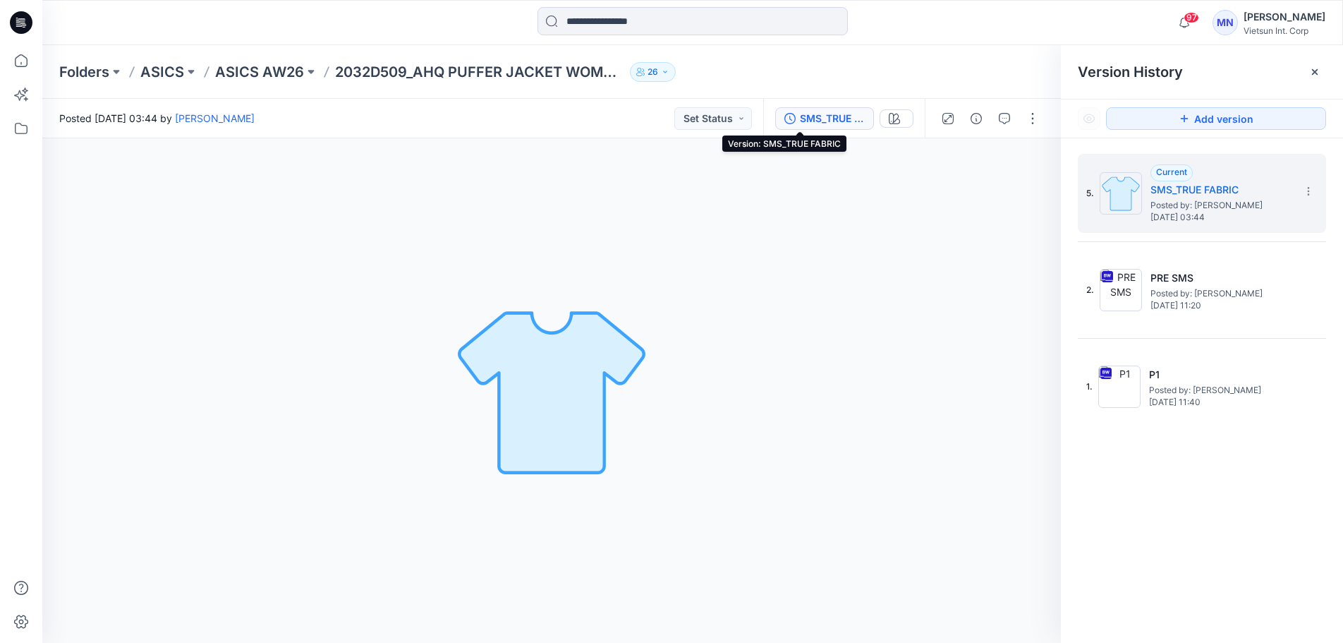
drag, startPoint x: 811, startPoint y: 126, endPoint x: 758, endPoint y: 182, distance: 76.8
click at [754, 181] on div "Loading... Material Properties Loading..." at bounding box center [551, 390] width 1019 height 504
click at [1313, 193] on icon at bounding box center [1308, 191] width 11 height 11
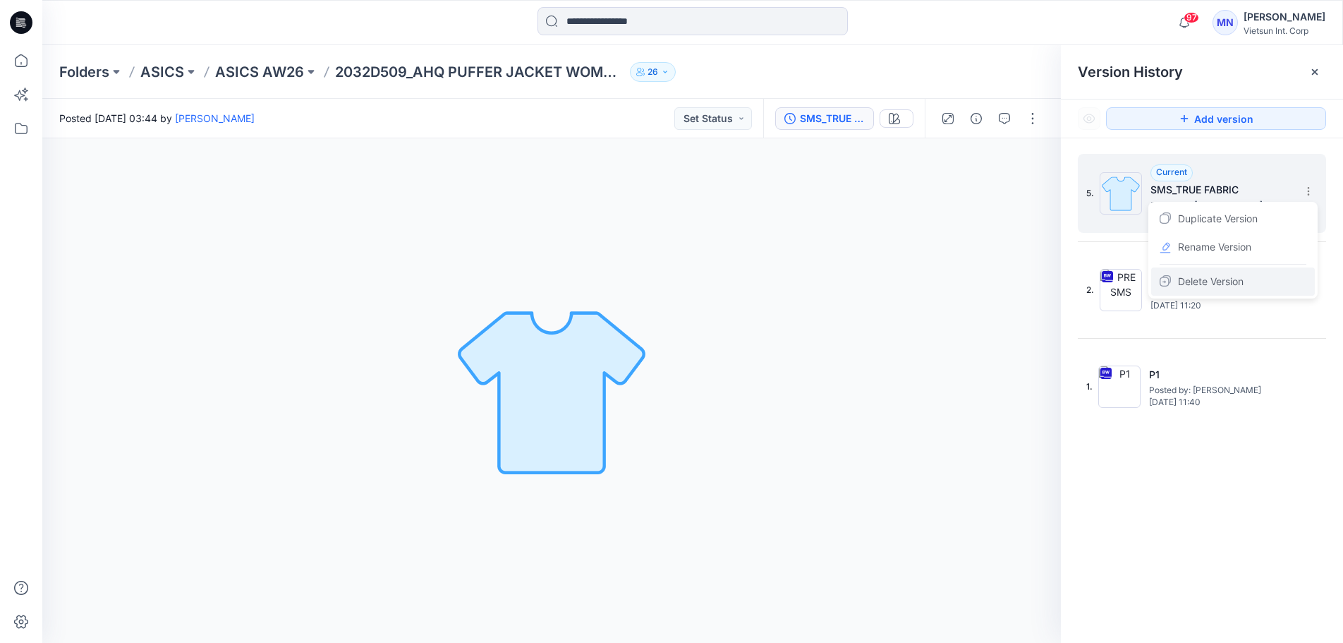
click at [1205, 284] on span "Delete Version" at bounding box center [1211, 281] width 66 height 17
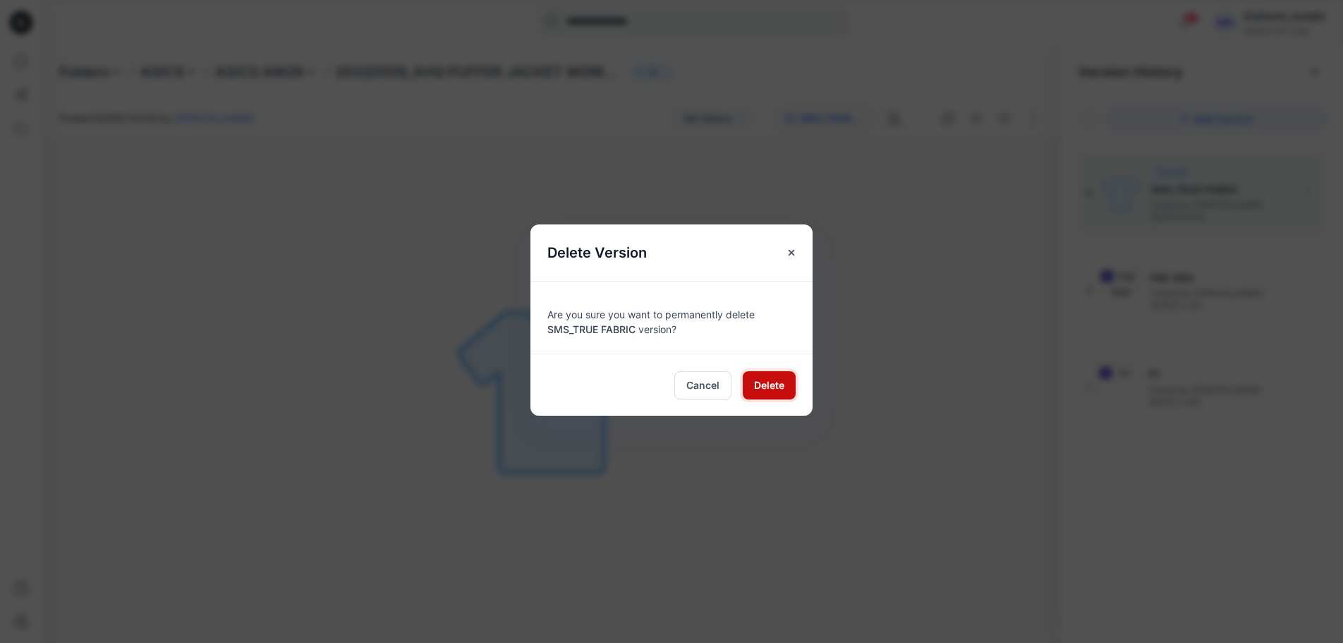
click at [754, 392] on span "Delete" at bounding box center [769, 384] width 30 height 15
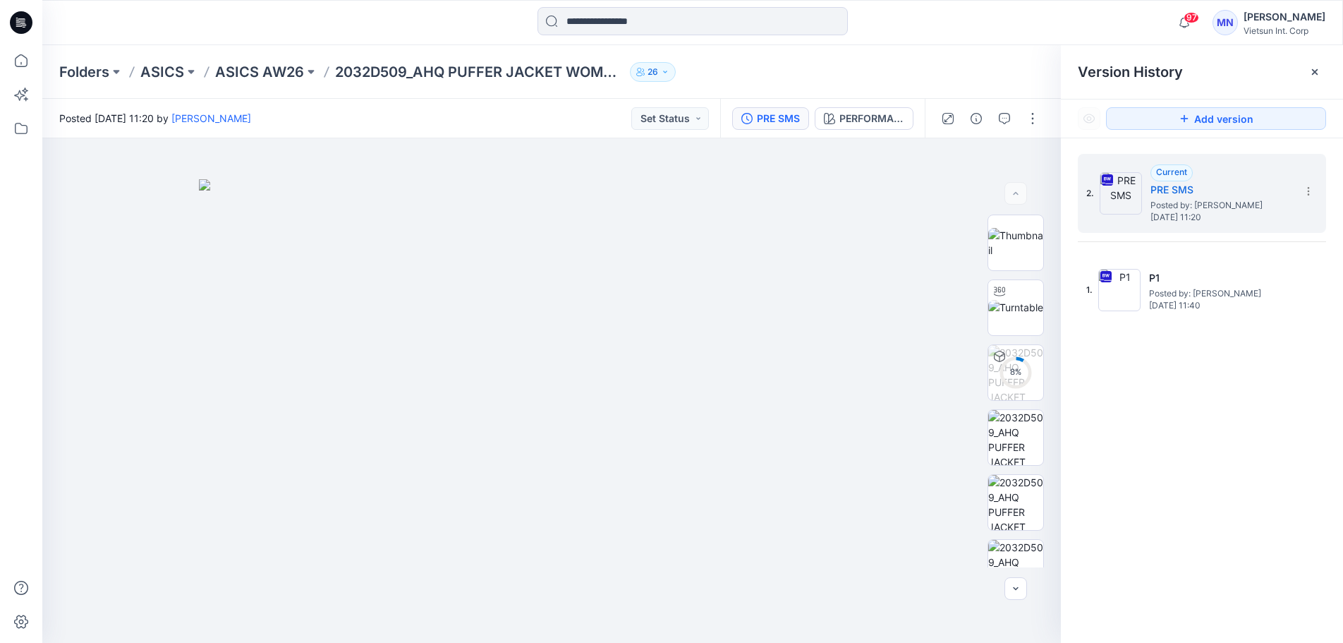
click at [1148, 455] on div "2. Current PRE SMS Posted by: Maianh Nguyen Tuesday, July 15, 2025 11:20 1. P1 …" at bounding box center [1202, 400] width 282 height 525
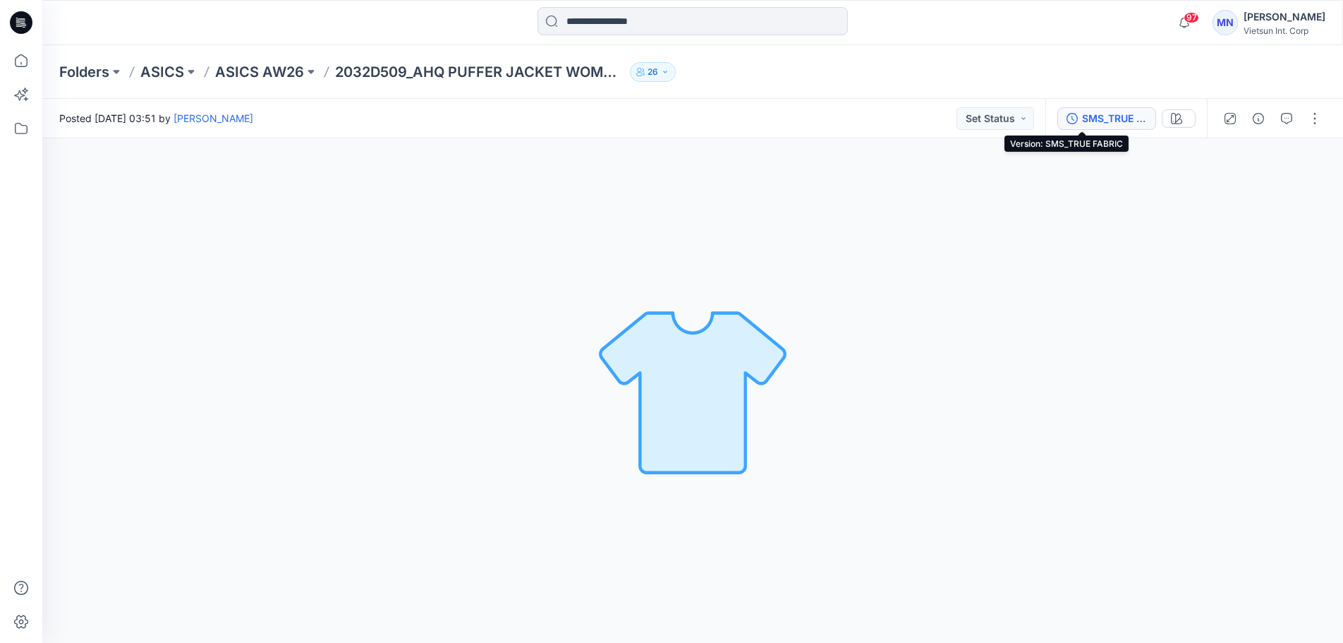
click at [1109, 121] on div "SMS_TRUE FABRIC" at bounding box center [1114, 119] width 65 height 16
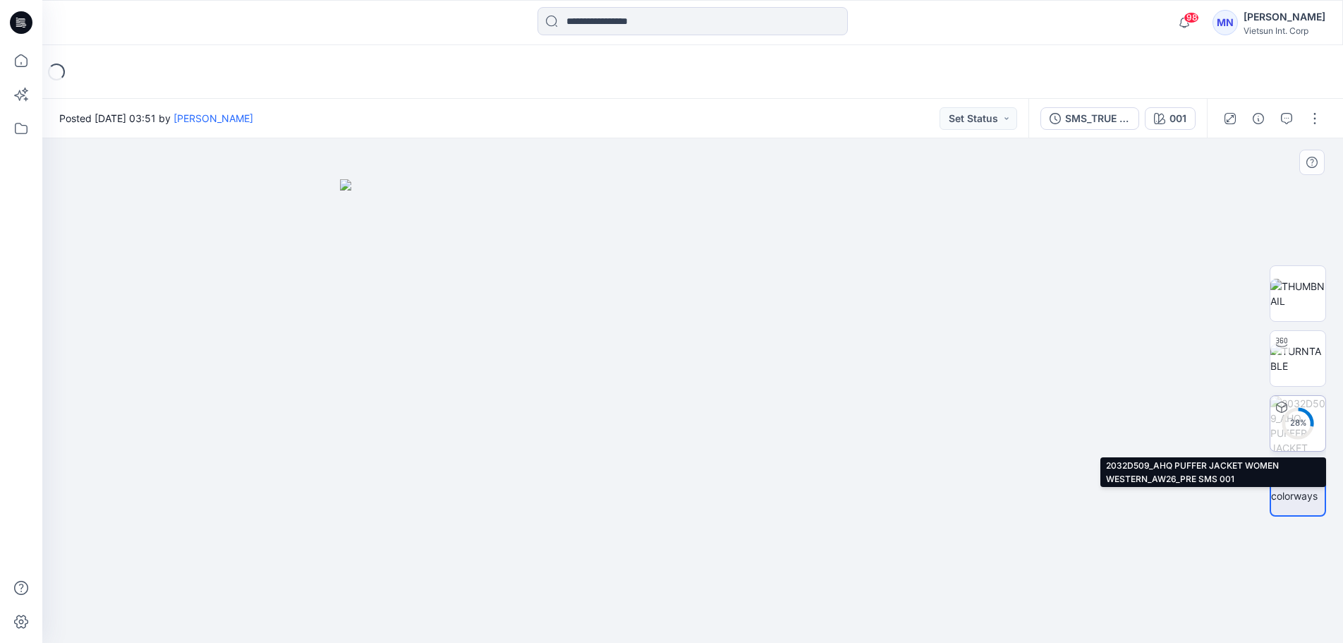
click at [1295, 422] on div "28 %" at bounding box center [1298, 423] width 34 height 12
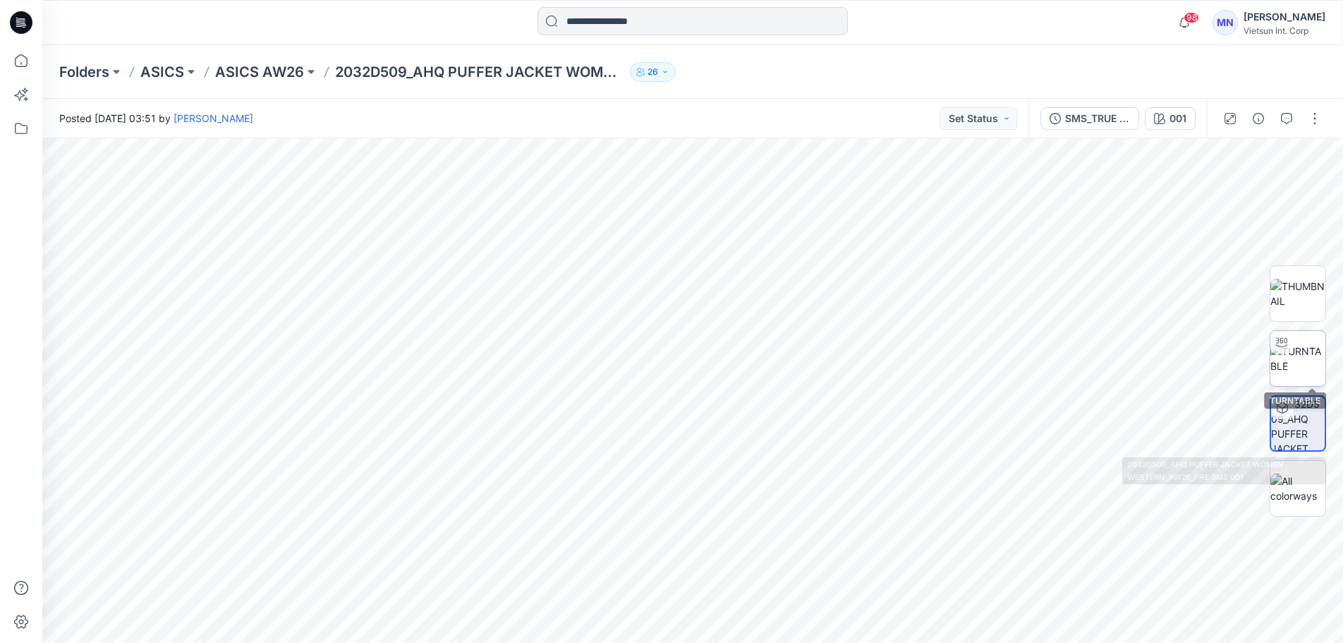
drag, startPoint x: 1306, startPoint y: 373, endPoint x: 1284, endPoint y: 377, distance: 23.0
click at [1305, 373] on img at bounding box center [1298, 359] width 55 height 30
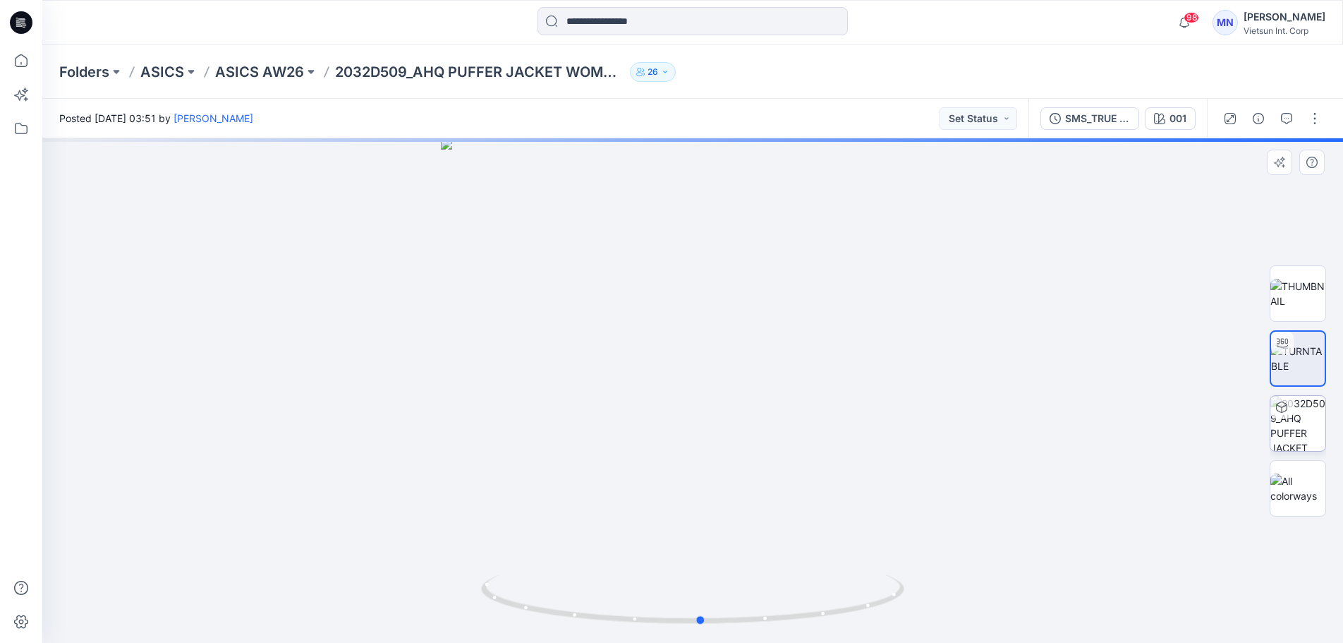
drag, startPoint x: 662, startPoint y: 619, endPoint x: 669, endPoint y: 632, distance: 14.9
click at [669, 632] on div at bounding box center [692, 390] width 1301 height 504
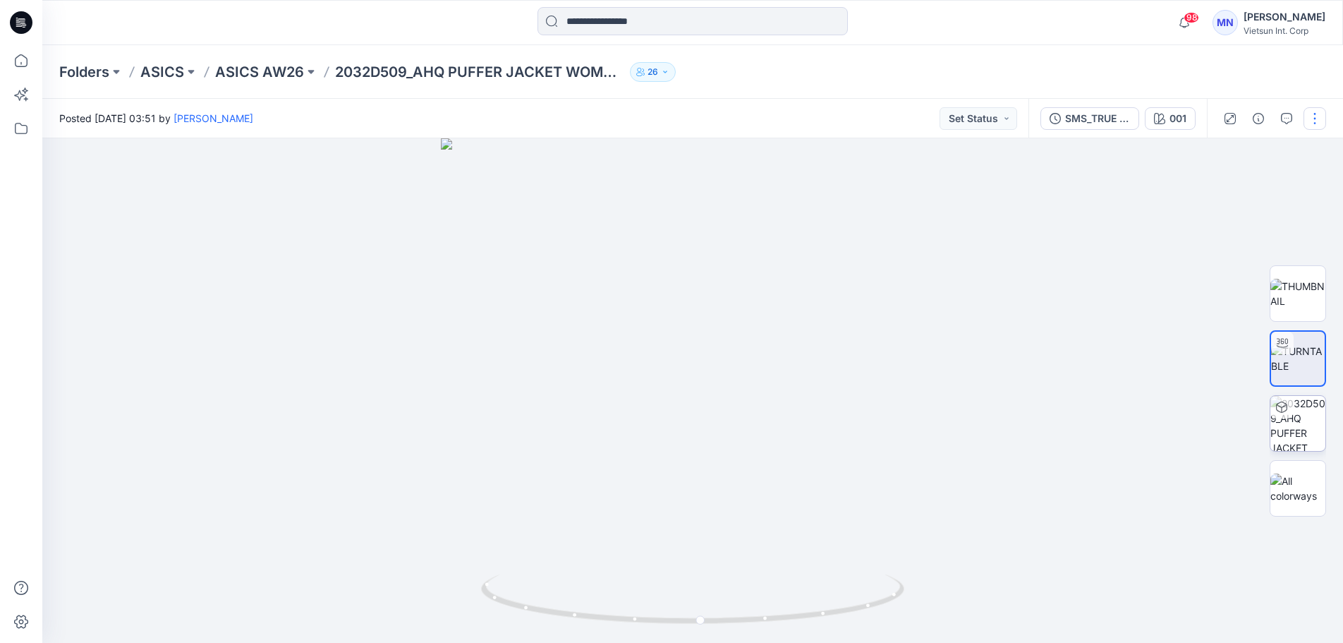
click at [1316, 123] on button "button" at bounding box center [1315, 118] width 23 height 23
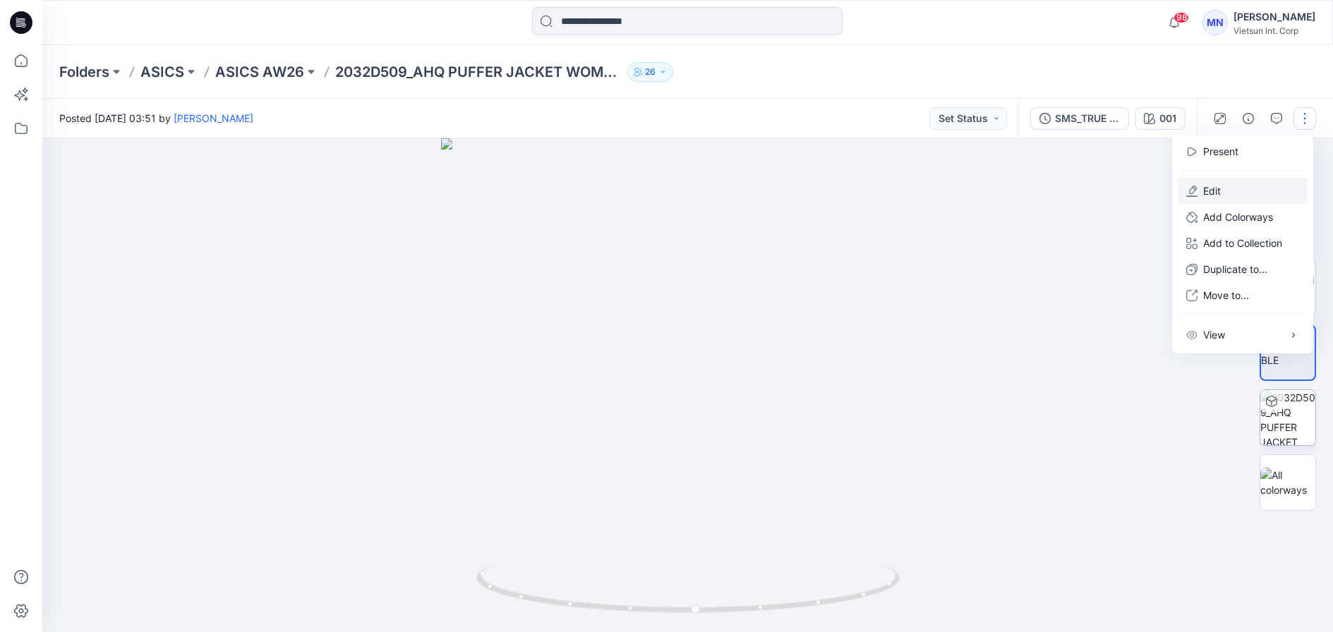
click at [1240, 197] on button "Edit" at bounding box center [1242, 191] width 130 height 26
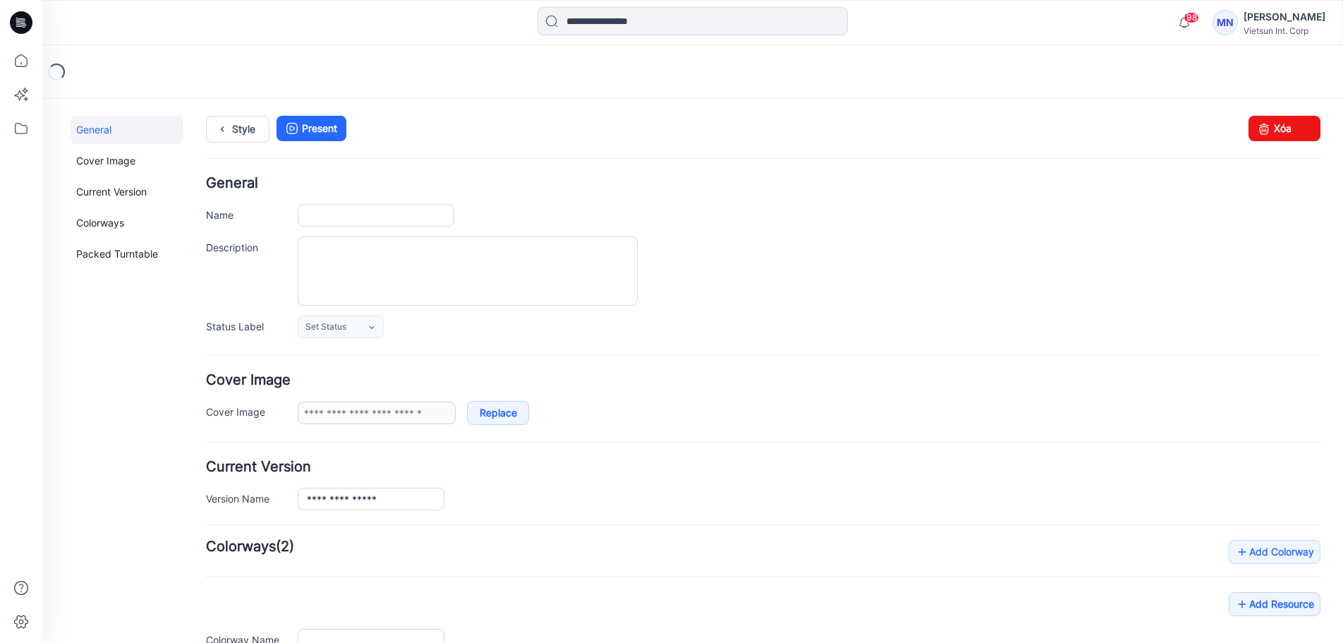
type input "**********"
type input "***"
type input "**********"
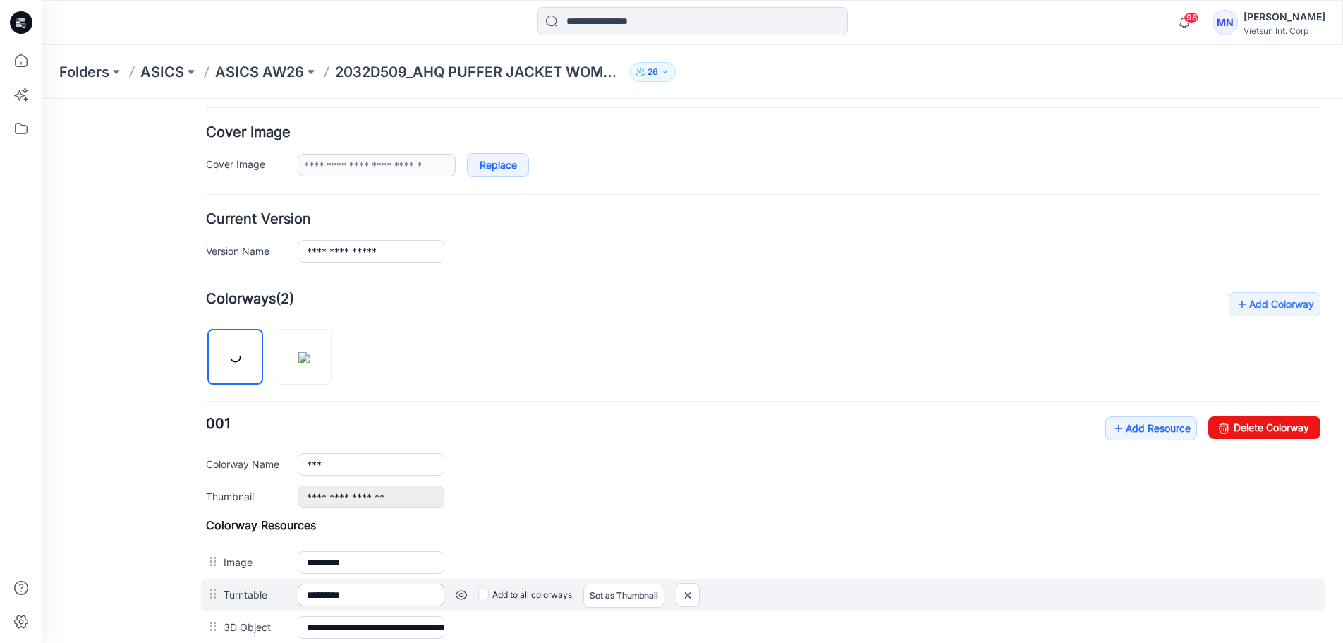
scroll to position [353, 0]
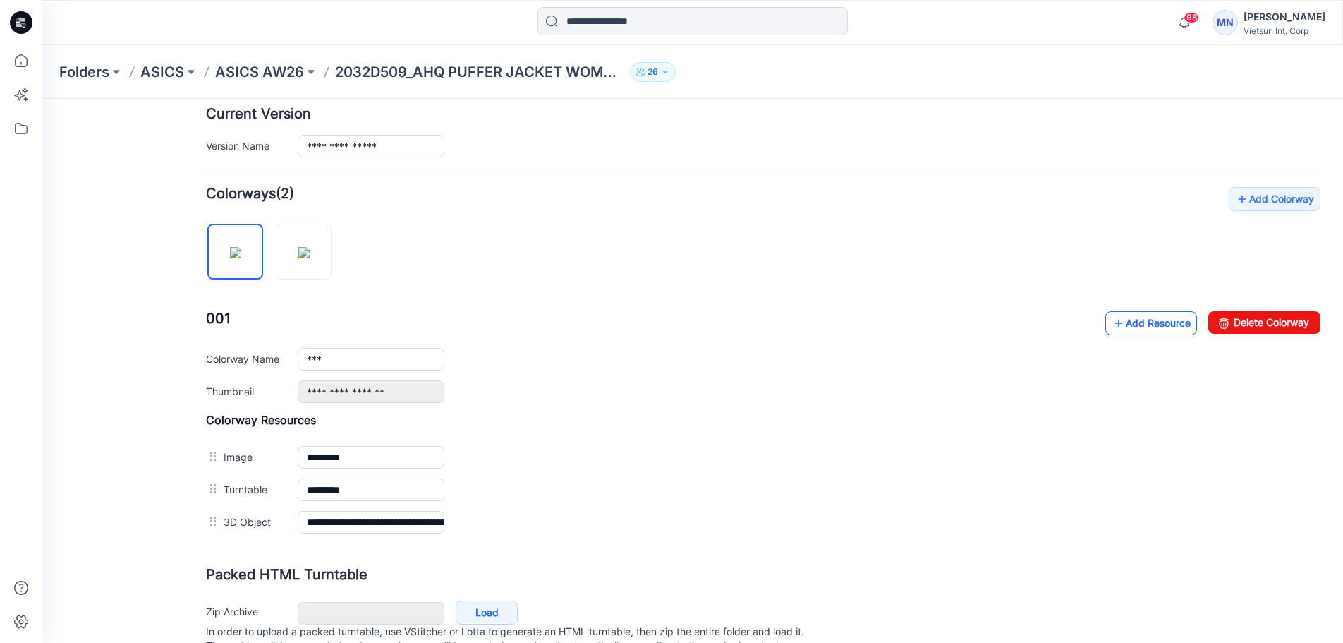
click at [1125, 324] on link "Add Resource" at bounding box center [1151, 323] width 92 height 24
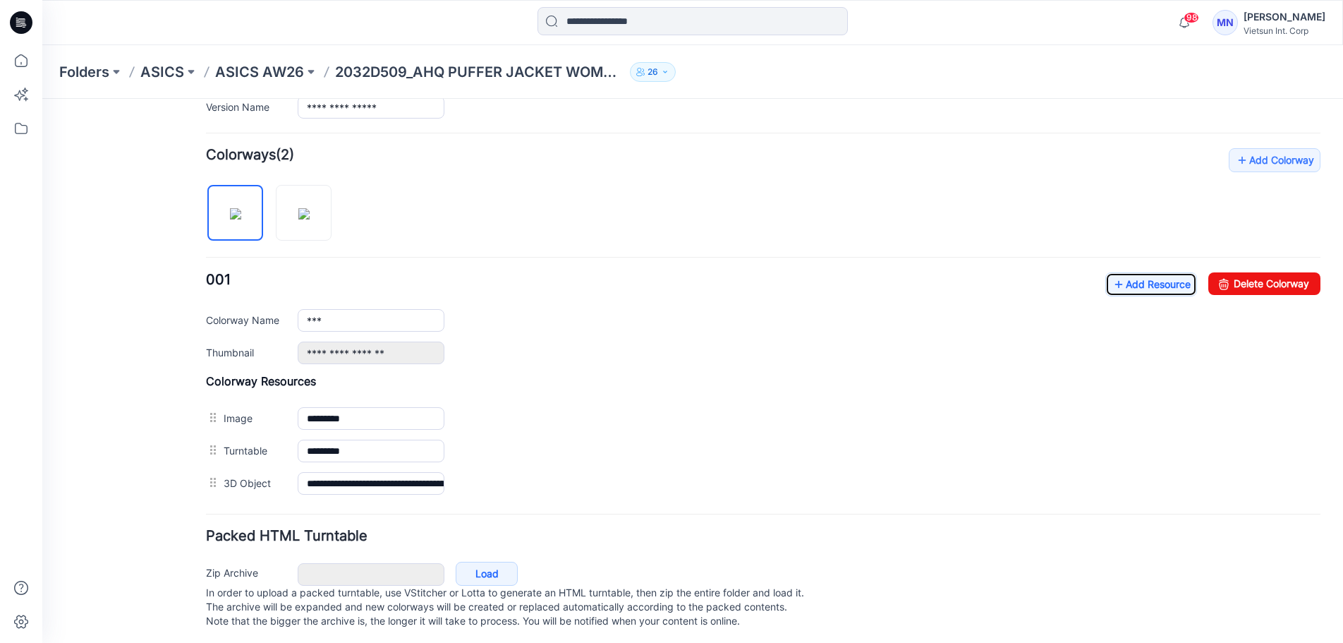
scroll to position [410, 0]
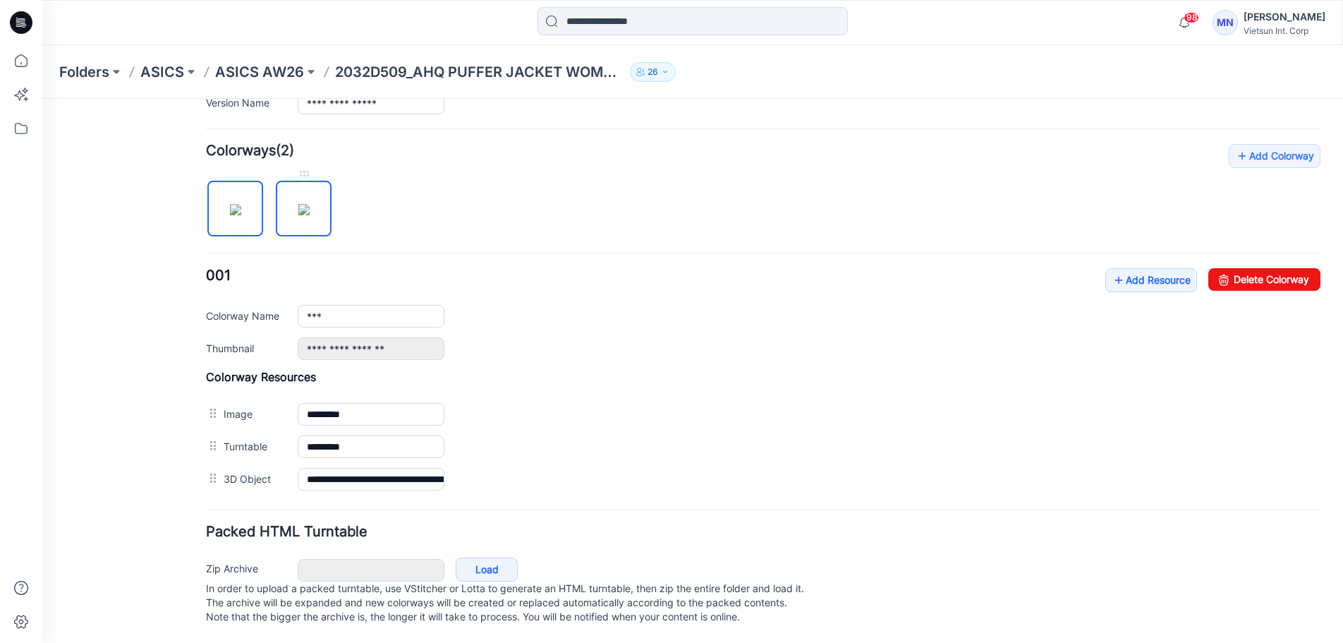
click at [299, 204] on img at bounding box center [303, 209] width 11 height 11
click at [241, 204] on img at bounding box center [235, 209] width 11 height 11
type input "***"
click at [1145, 269] on link "Add Resource" at bounding box center [1151, 280] width 92 height 24
